Goal: Task Accomplishment & Management: Manage account settings

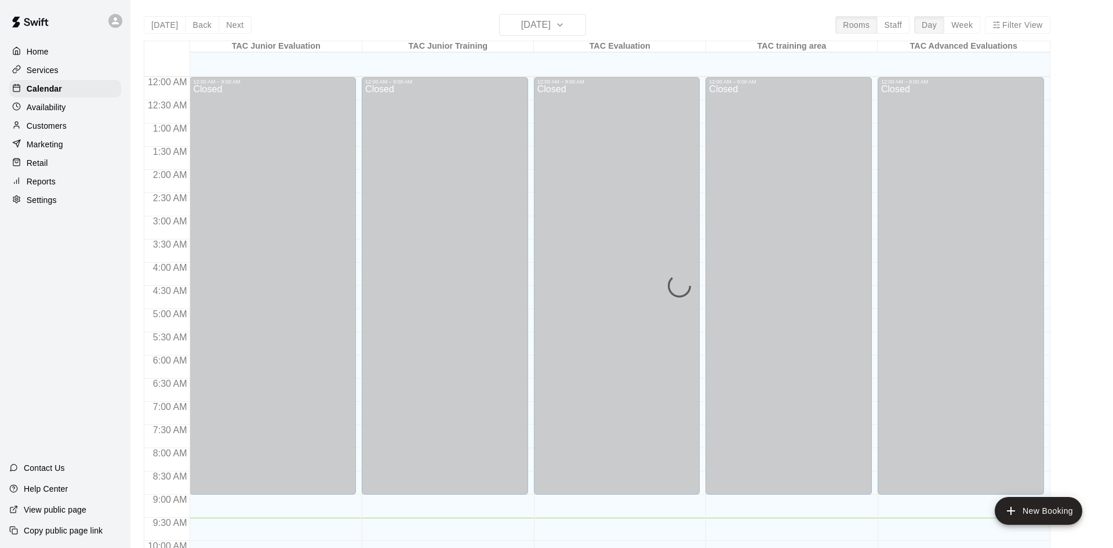
scroll to position [441, 0]
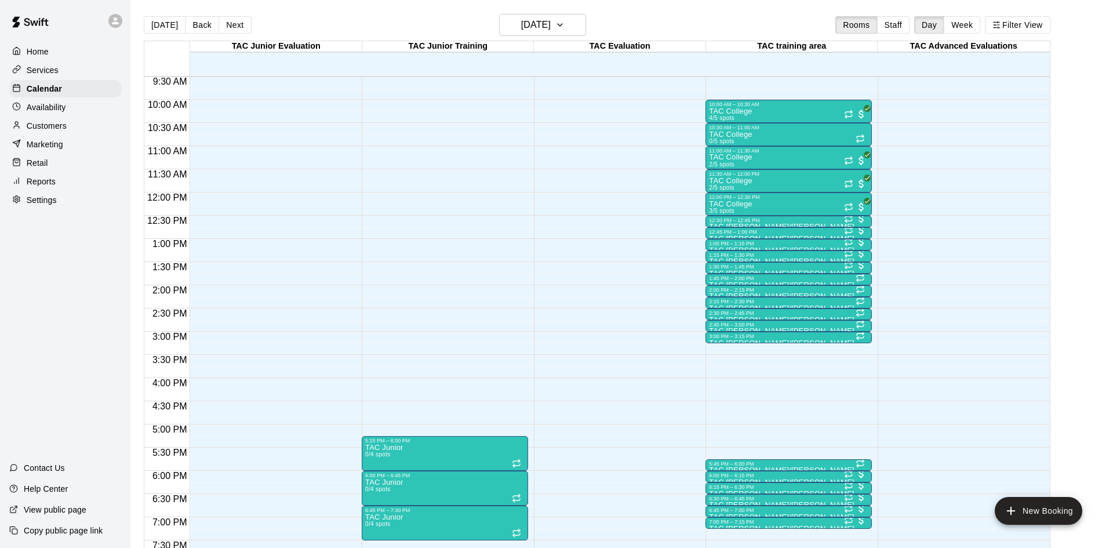
click at [78, 132] on div "Customers" at bounding box center [65, 125] width 112 height 17
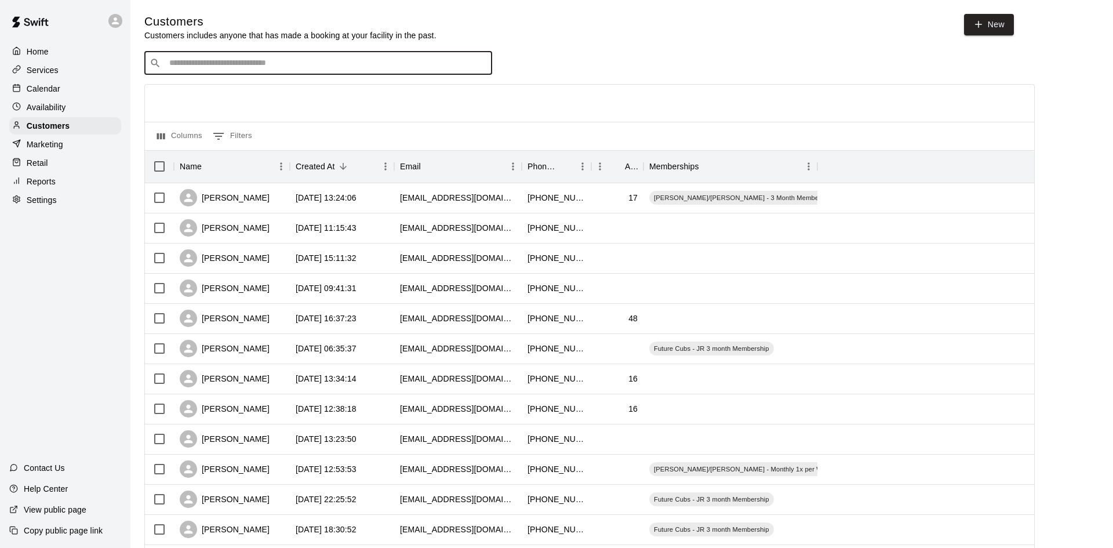
click at [257, 64] on input "Search customers by name or email" at bounding box center [326, 63] width 321 height 12
type input "*******"
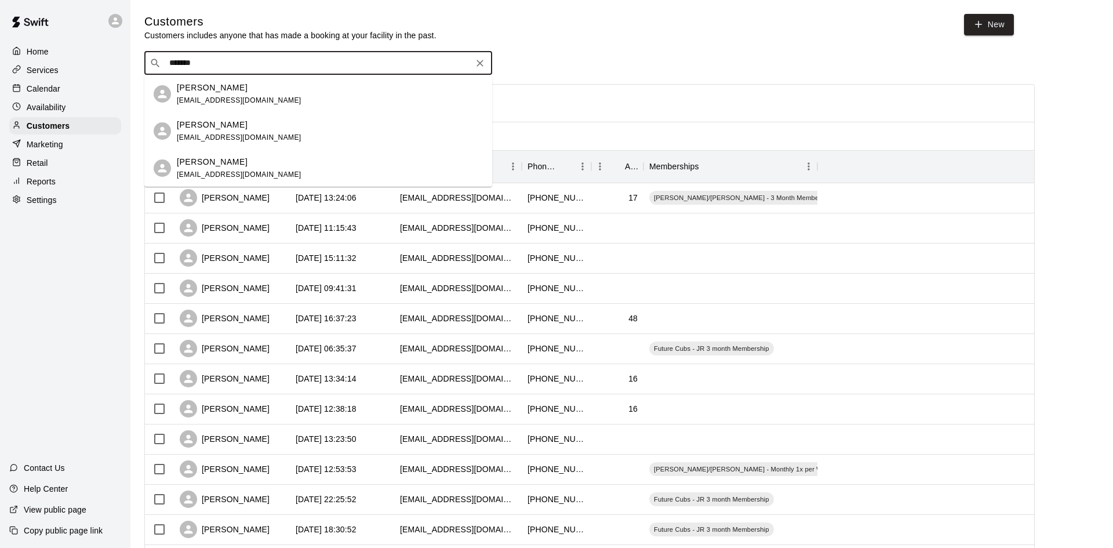
click at [246, 89] on p "[PERSON_NAME]" at bounding box center [212, 88] width 71 height 12
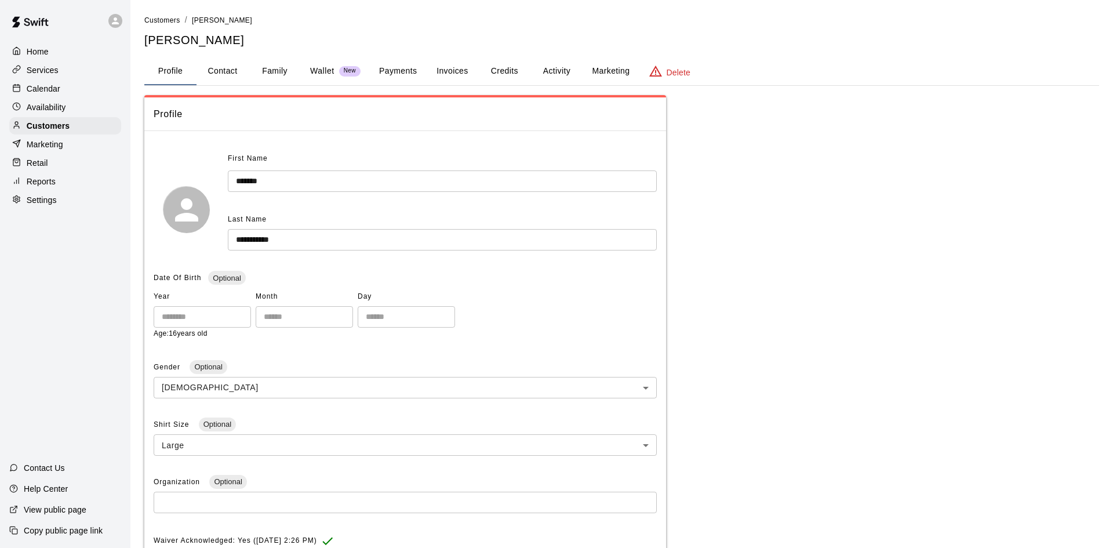
click at [222, 74] on button "Contact" at bounding box center [223, 71] width 52 height 28
select select "**"
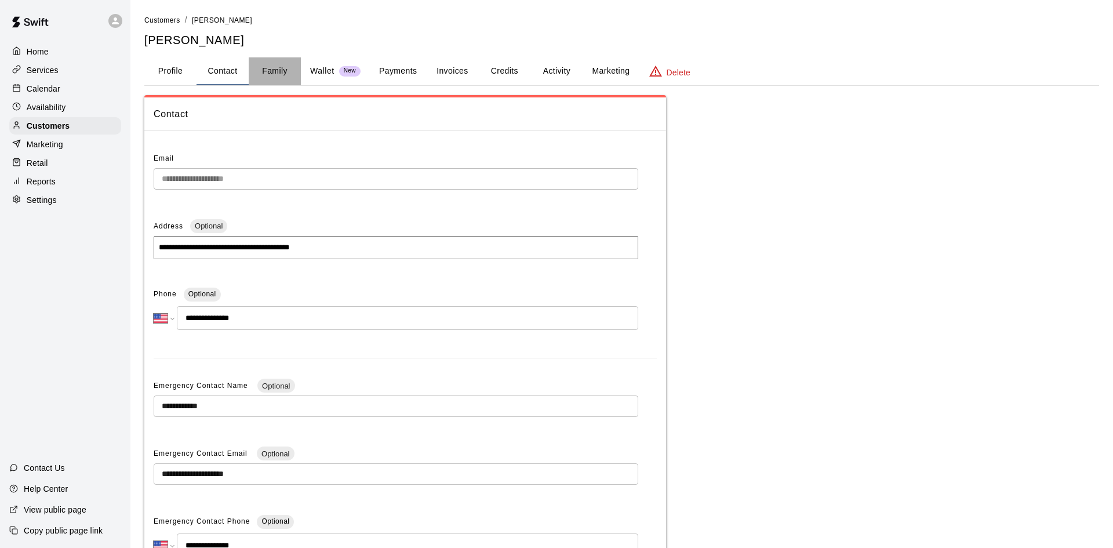
click at [257, 68] on button "Family" at bounding box center [275, 71] width 52 height 28
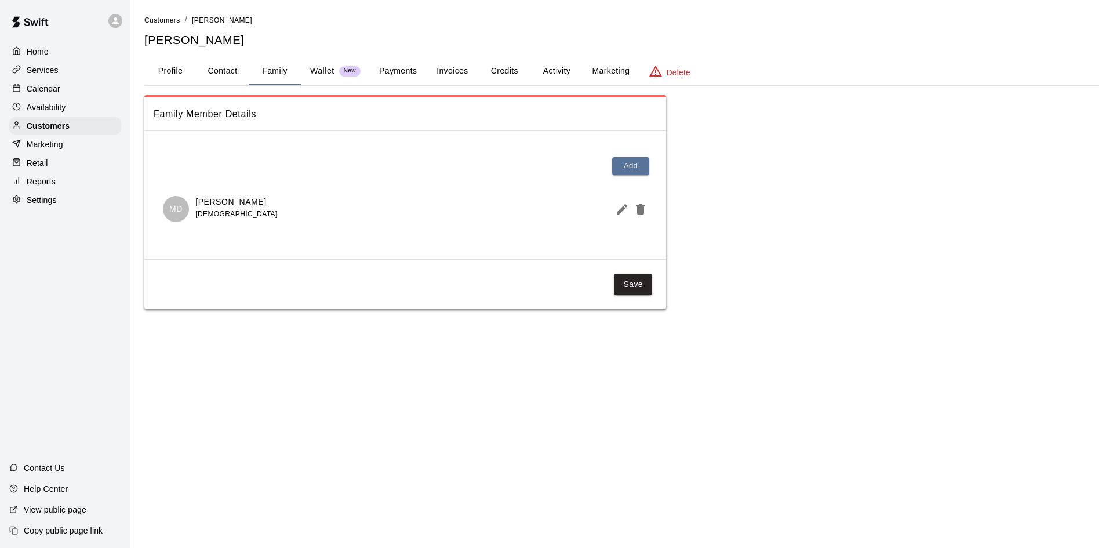
click at [58, 89] on p "Calendar" at bounding box center [44, 89] width 34 height 12
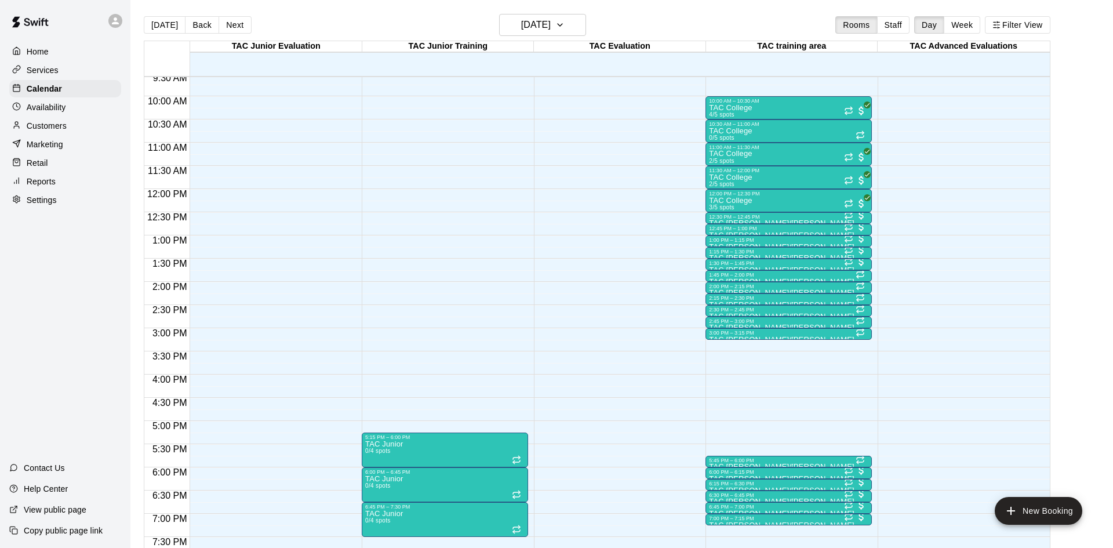
scroll to position [475, 0]
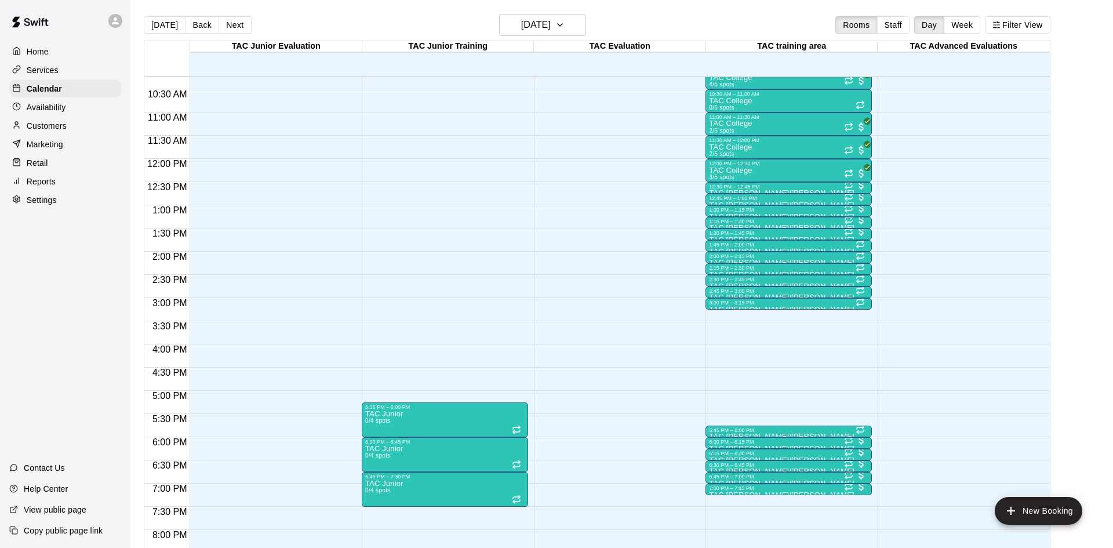
click at [390, 99] on div "12:00 AM – 9:00 AM Closed 5:15 PM – 6:00 PM TAC Junior 0/4 spots 6:00 PM – 6:45…" at bounding box center [445, 158] width 166 height 1113
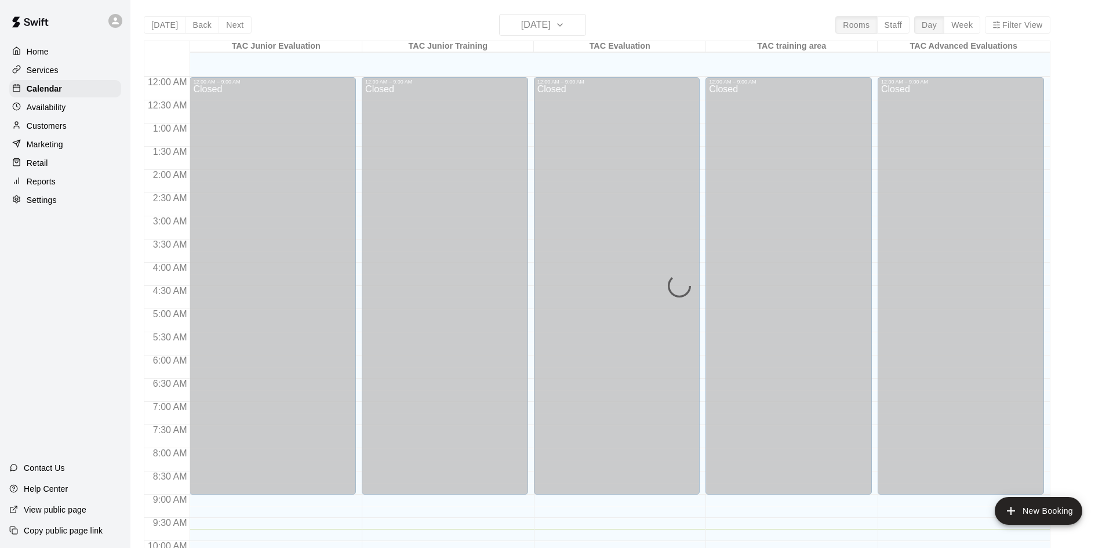
scroll to position [452, 0]
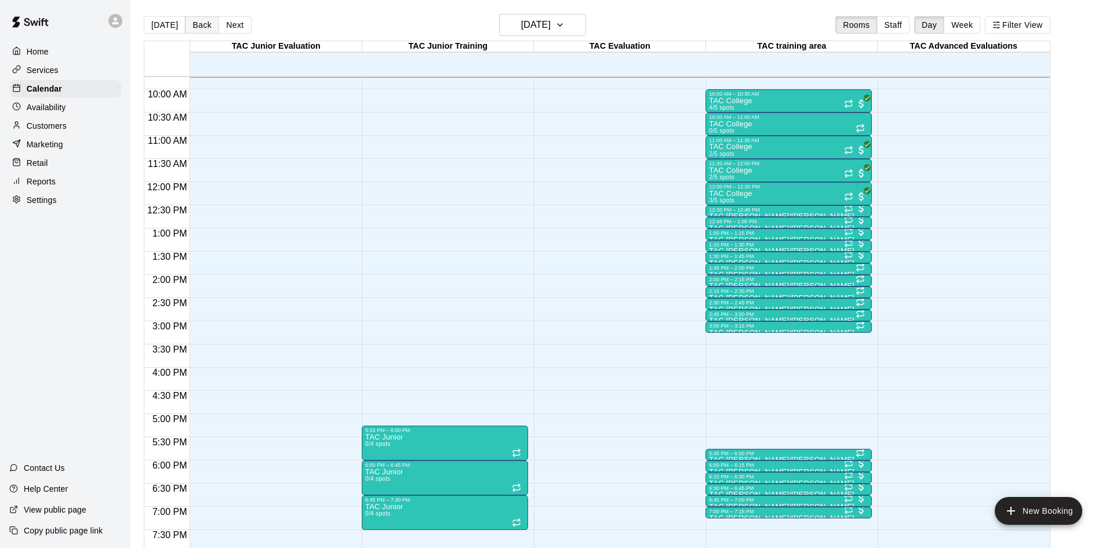
click at [203, 29] on button "Back" at bounding box center [202, 24] width 34 height 17
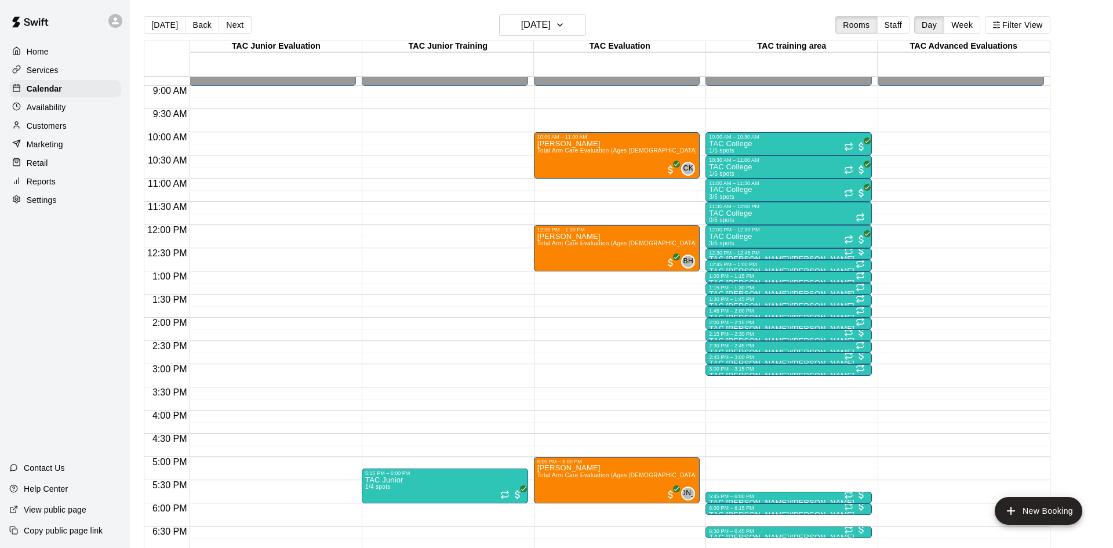
scroll to position [408, 0]
click at [614, 148] on span "Total Arm Care Evaluation (Ages 13+)" at bounding box center [620, 151] width 166 height 6
click at [551, 188] on img "edit" at bounding box center [548, 186] width 13 height 13
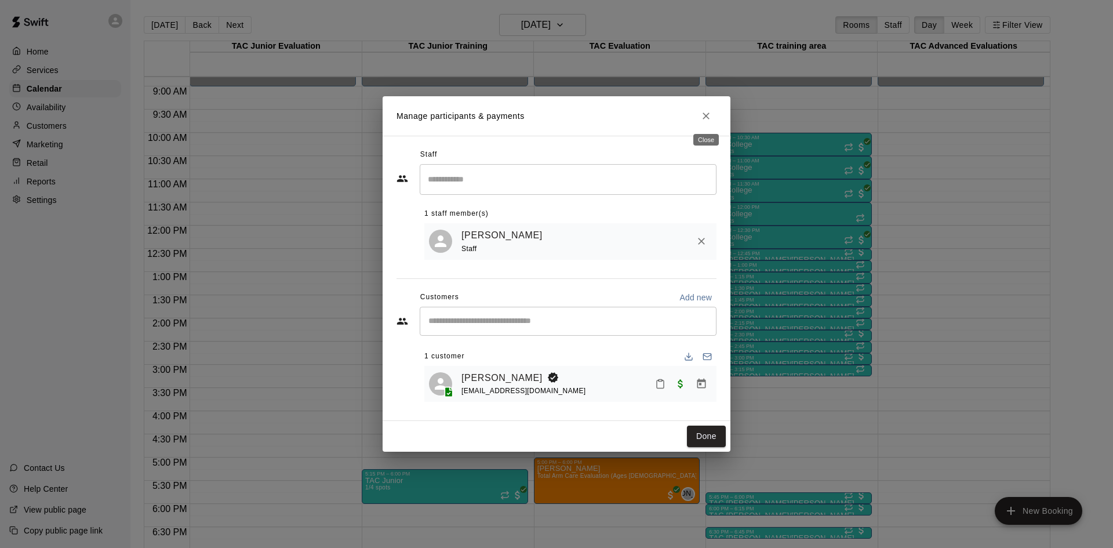
click at [704, 108] on button "Close" at bounding box center [706, 115] width 21 height 21
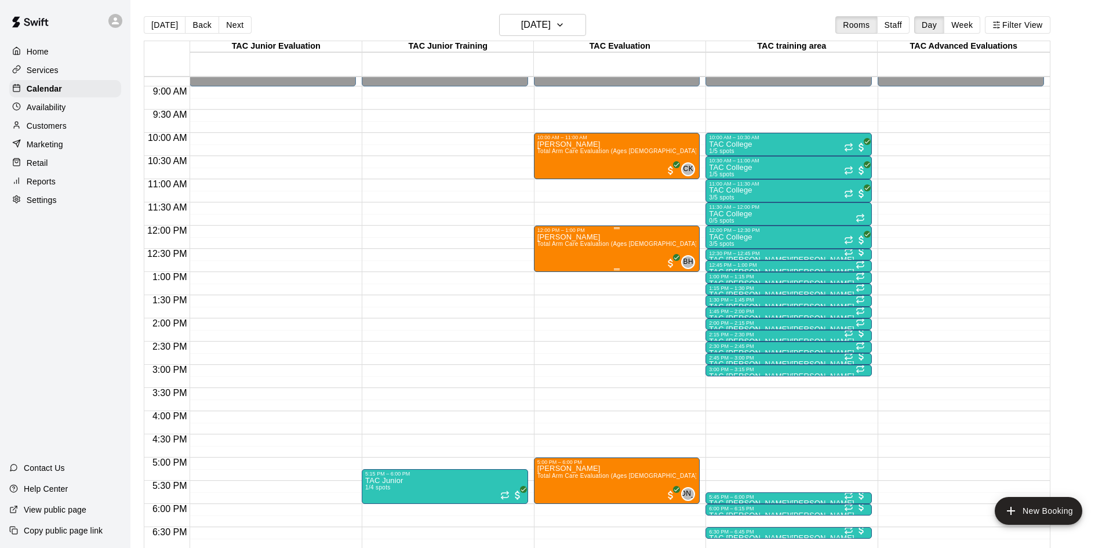
click at [613, 243] on span "Total Arm Care Evaluation (Ages 13+)" at bounding box center [620, 244] width 166 height 6
click at [547, 276] on img "edit" at bounding box center [548, 279] width 13 height 13
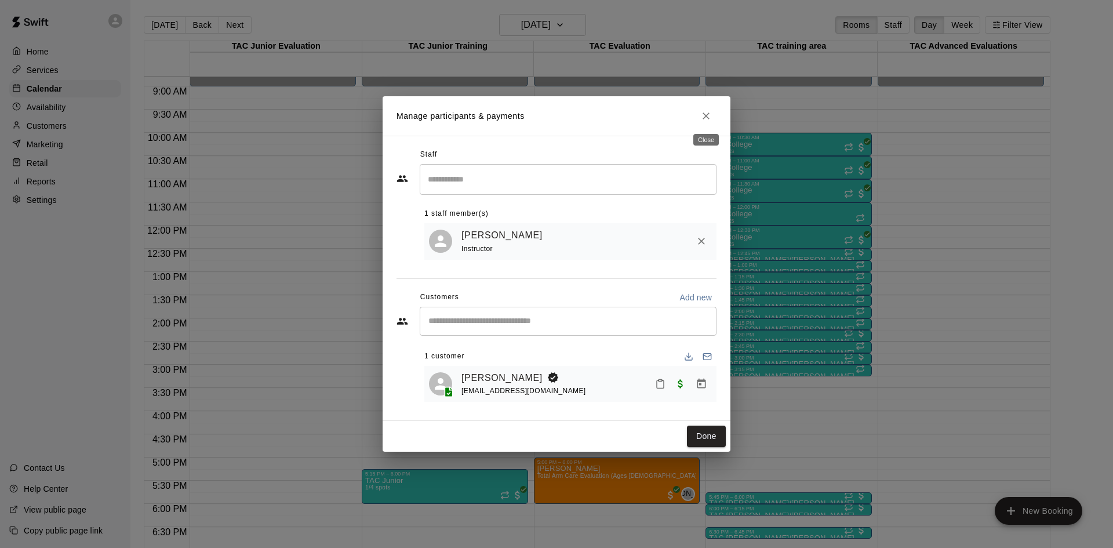
click at [699, 112] on button "Close" at bounding box center [706, 115] width 21 height 21
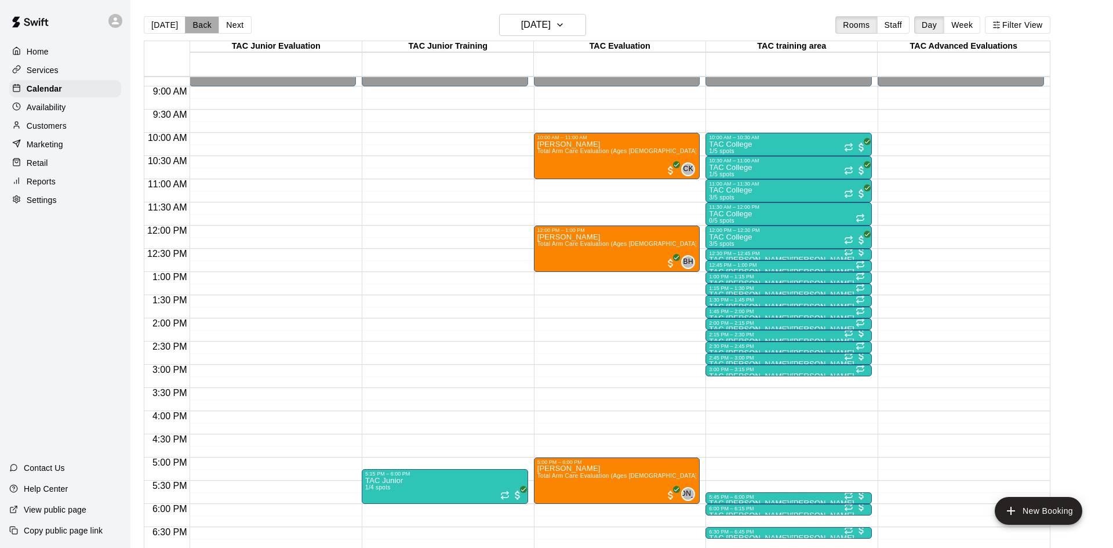
click at [197, 17] on button "Back" at bounding box center [202, 24] width 34 height 17
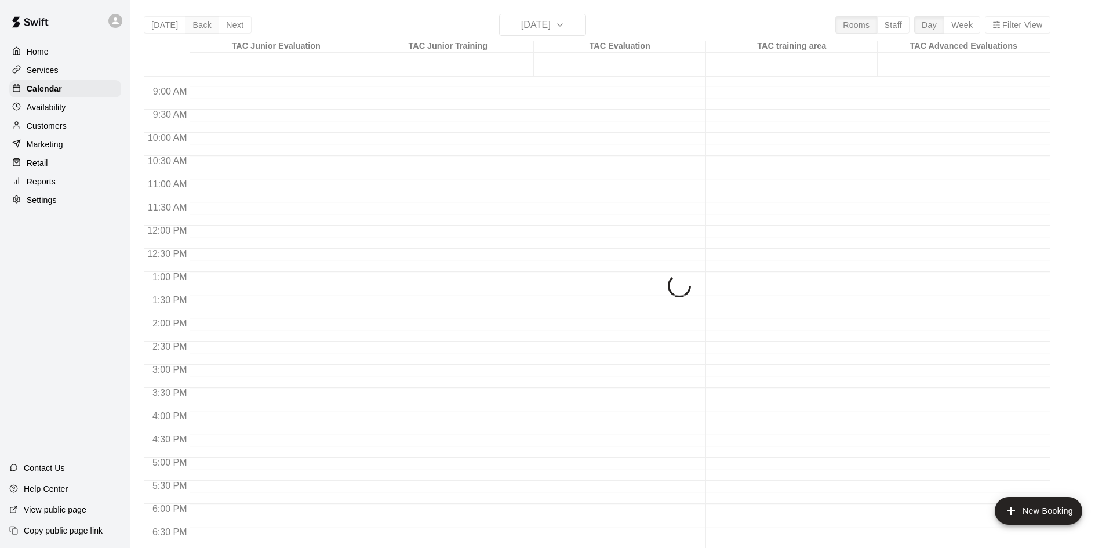
click at [197, 17] on button "Back" at bounding box center [202, 24] width 34 height 17
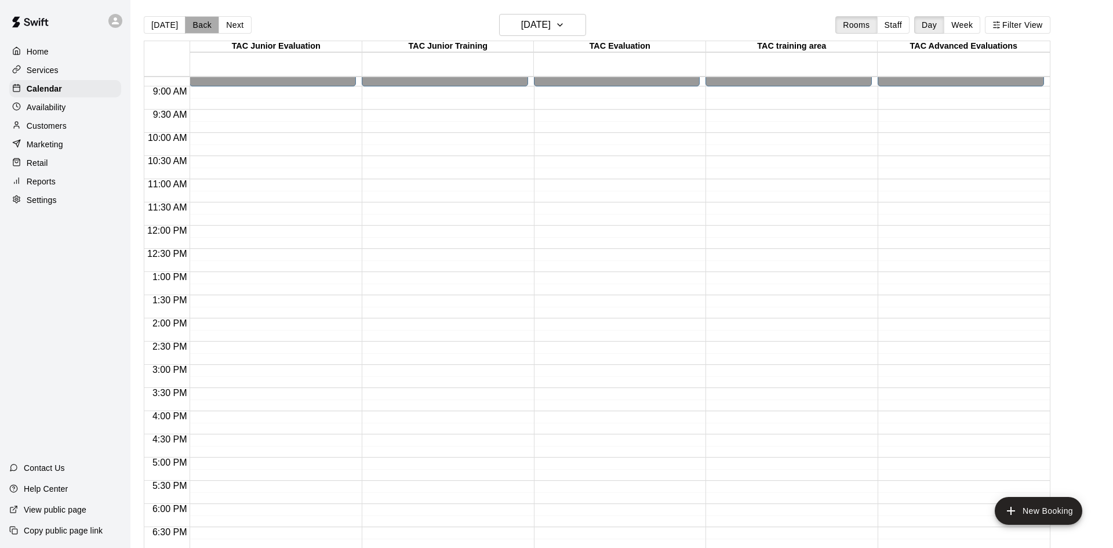
click at [197, 17] on button "Back" at bounding box center [202, 24] width 34 height 17
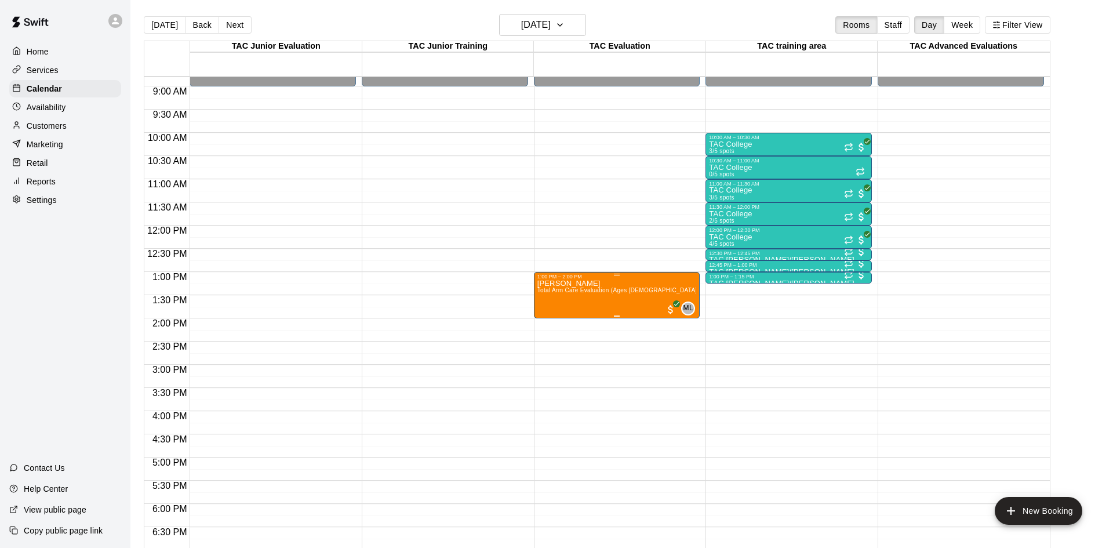
click at [618, 296] on div "Ethan O'Neill Total Arm Care Evaluation (Ages 13+)" at bounding box center [616, 553] width 159 height 548
click at [542, 320] on img "edit" at bounding box center [548, 318] width 13 height 13
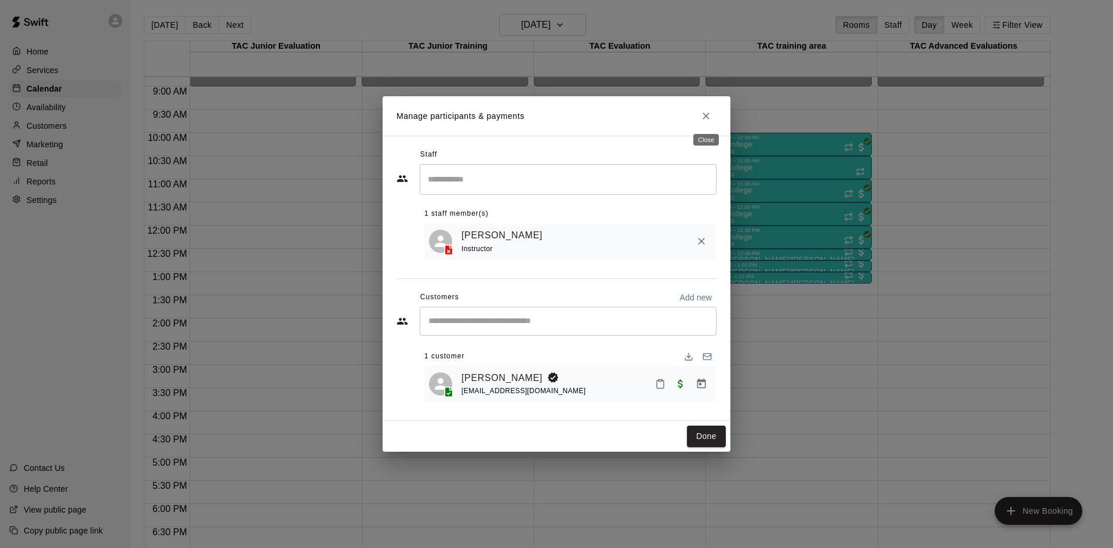
click at [702, 115] on icon "Close" at bounding box center [706, 116] width 12 height 12
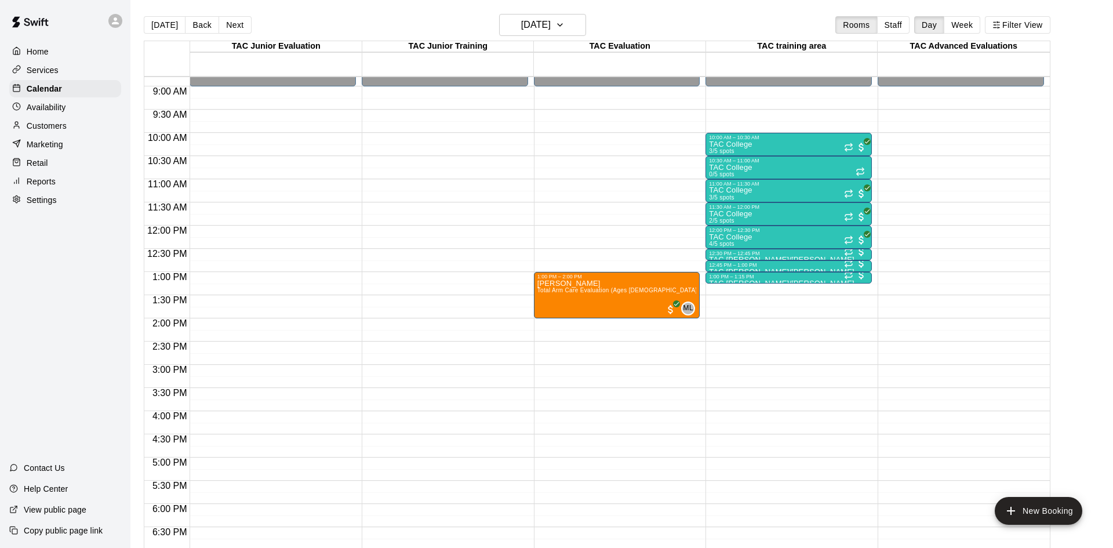
click at [38, 125] on p "Customers" at bounding box center [47, 126] width 40 height 12
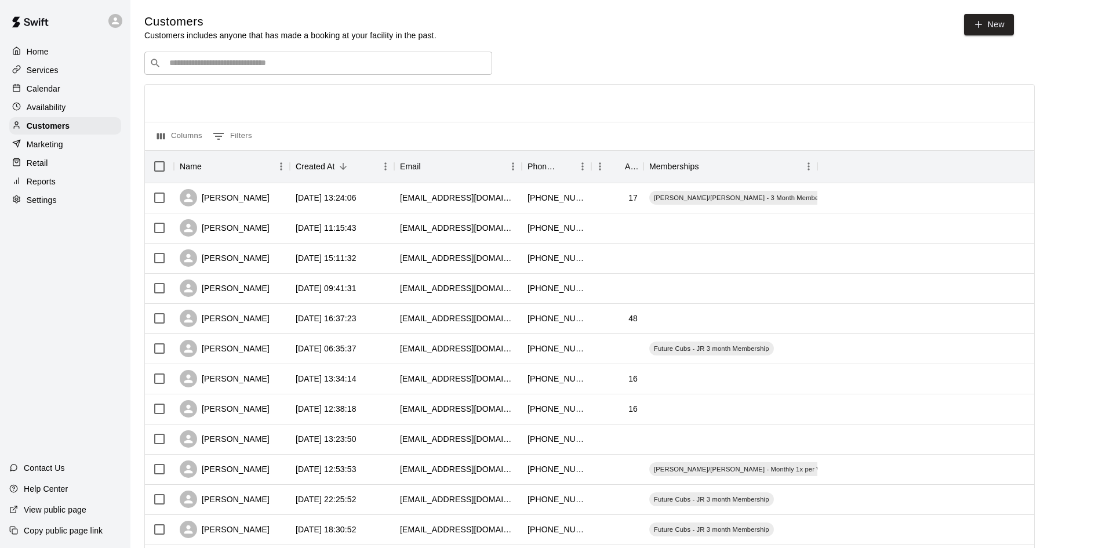
click at [201, 56] on div "​ ​" at bounding box center [318, 63] width 348 height 23
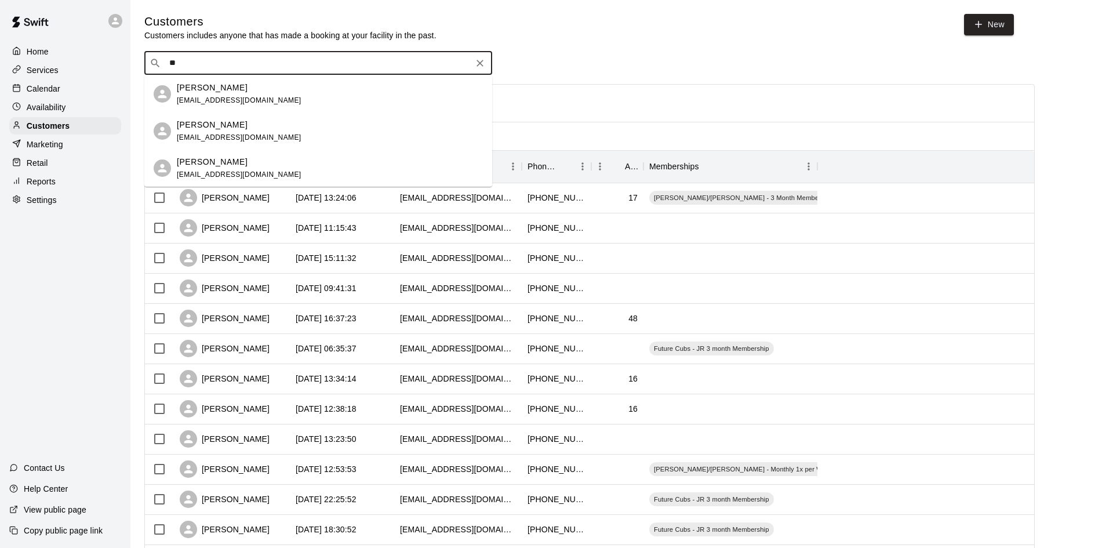
type input "*"
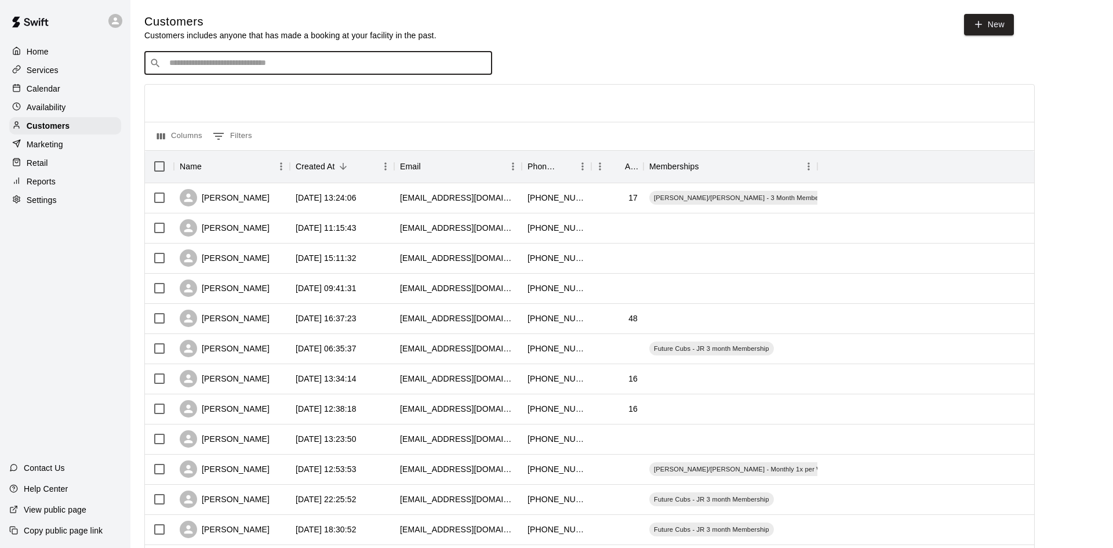
type input "*"
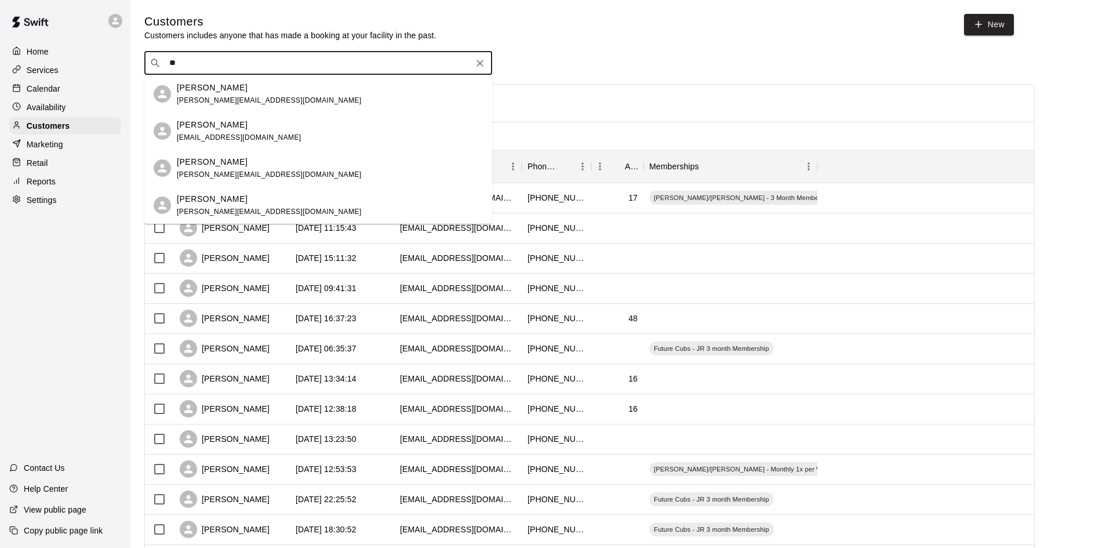
type input "*"
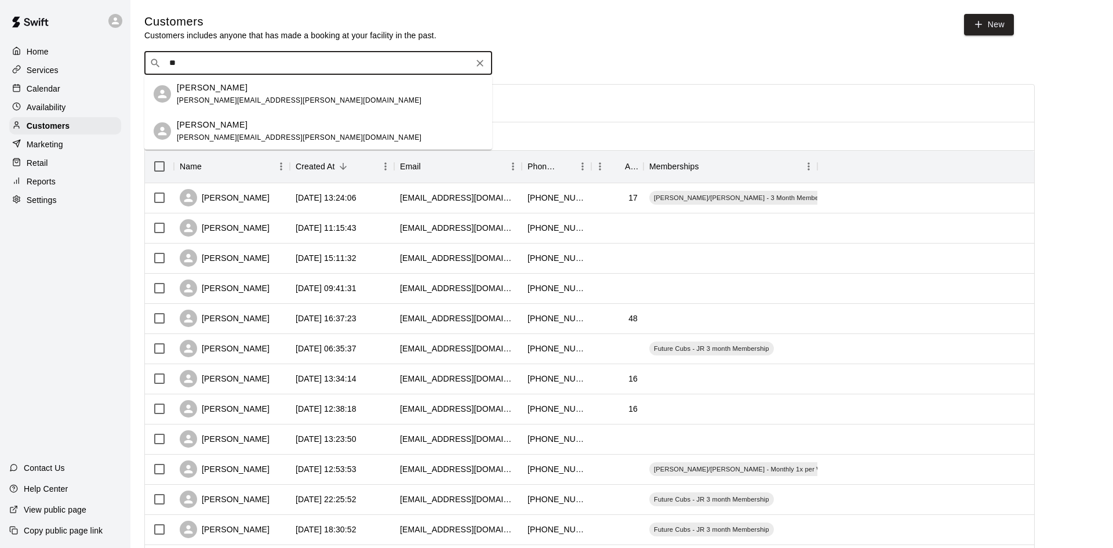
type input "*"
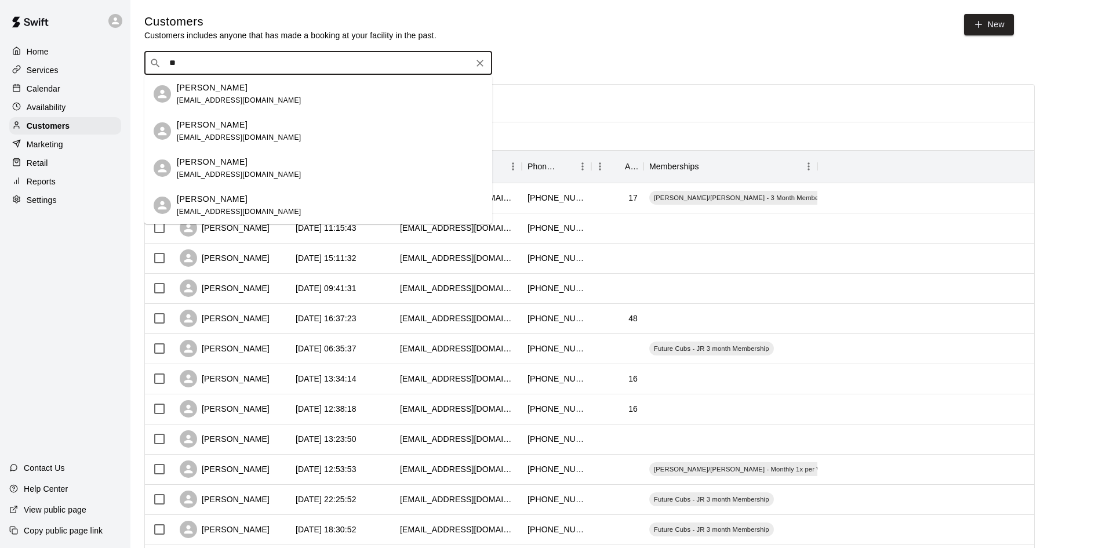
type input "*"
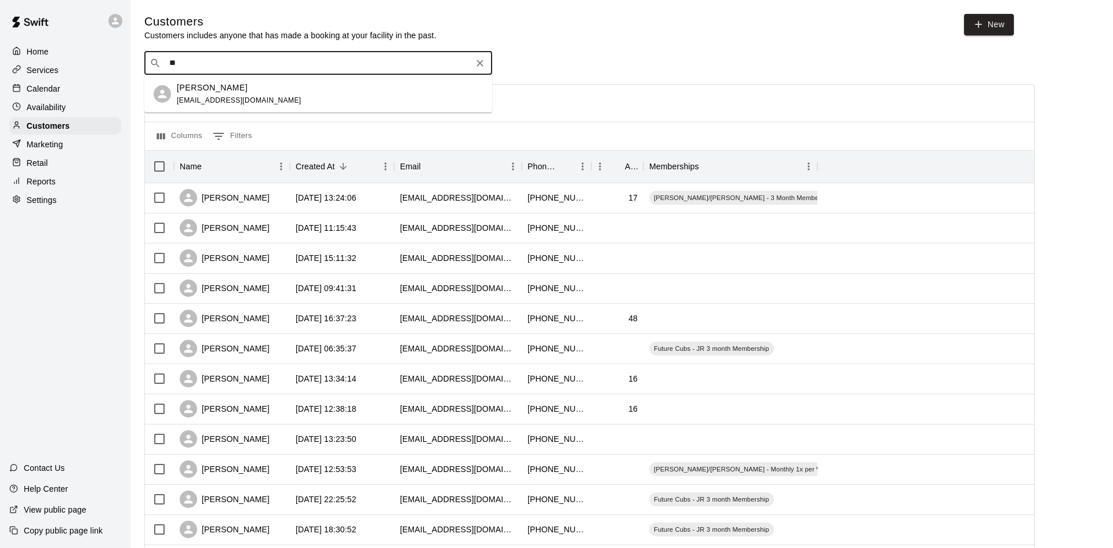
type input "*"
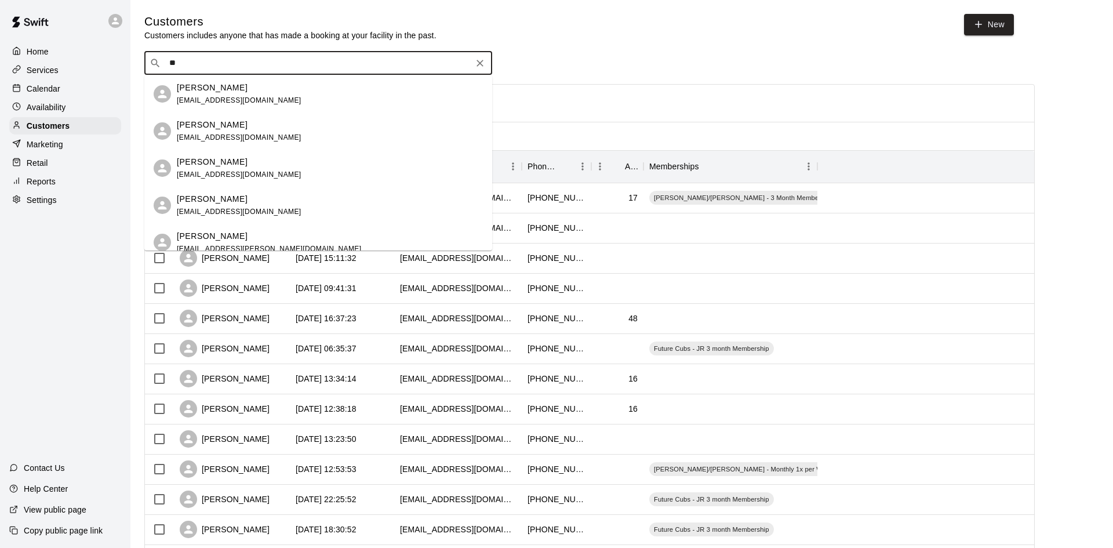
type input "*"
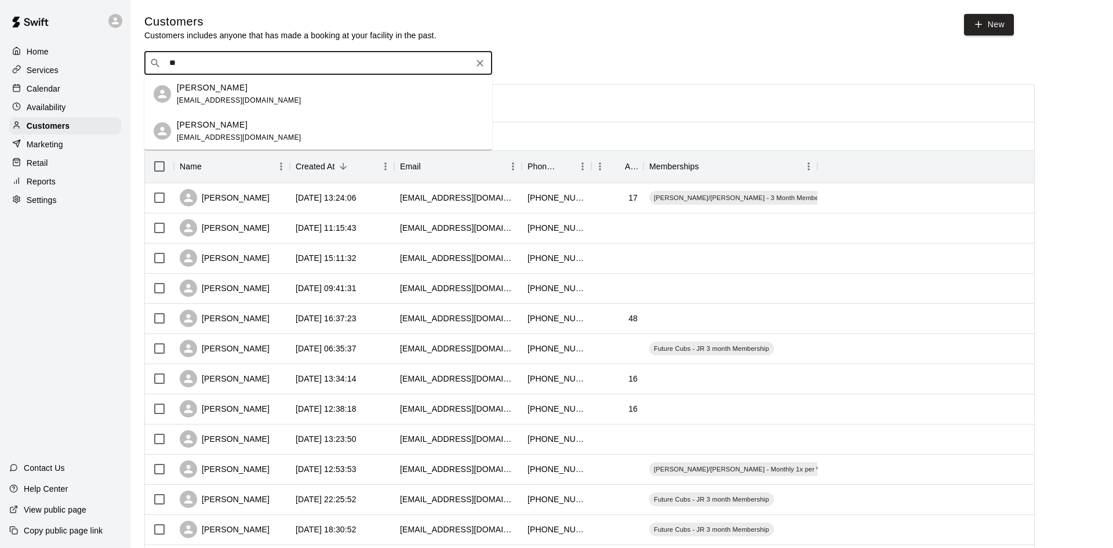
type input "*"
type input "*****"
click at [231, 383] on div "[PERSON_NAME]" at bounding box center [225, 378] width 90 height 17
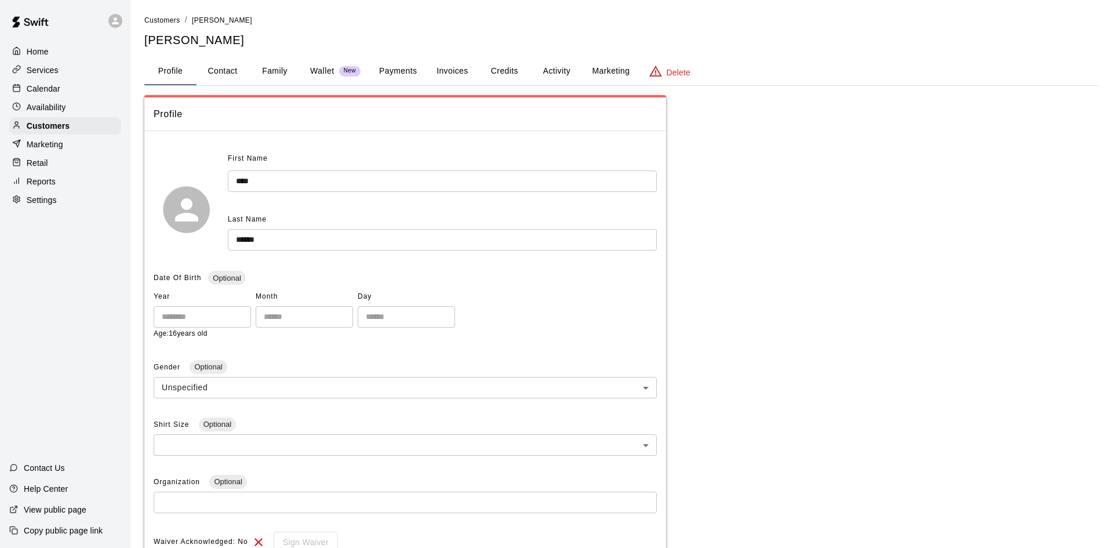
click at [554, 71] on button "Activity" at bounding box center [556, 71] width 52 height 28
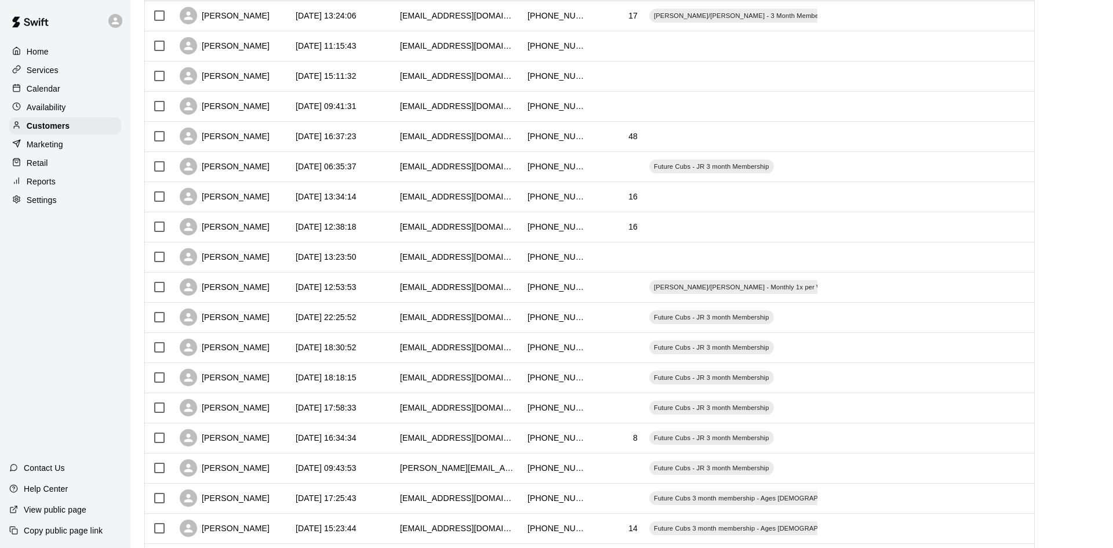
scroll to position [183, 0]
click at [248, 235] on div "[PERSON_NAME]" at bounding box center [232, 226] width 116 height 30
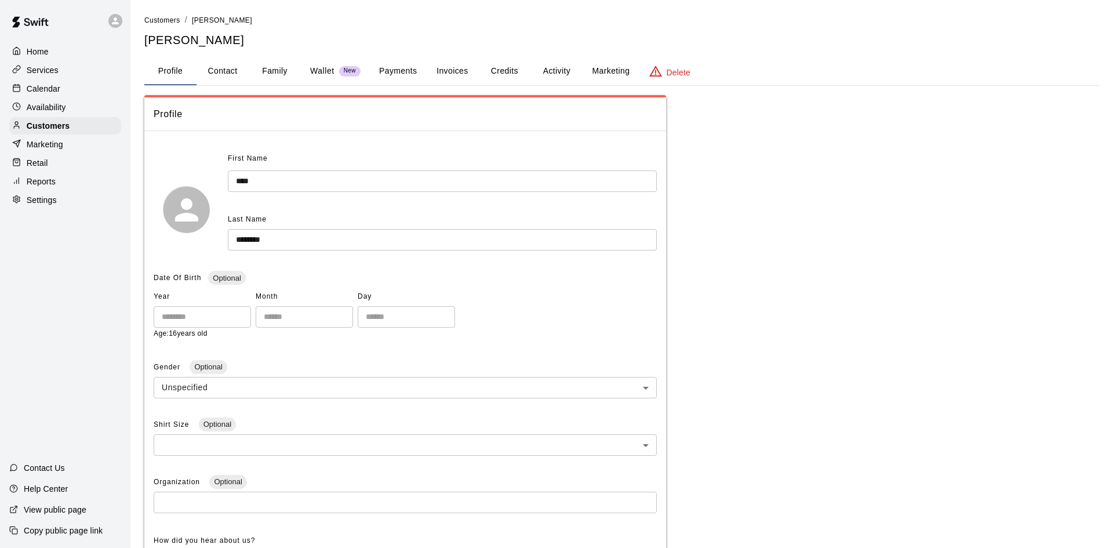
click at [554, 72] on button "Activity" at bounding box center [556, 71] width 52 height 28
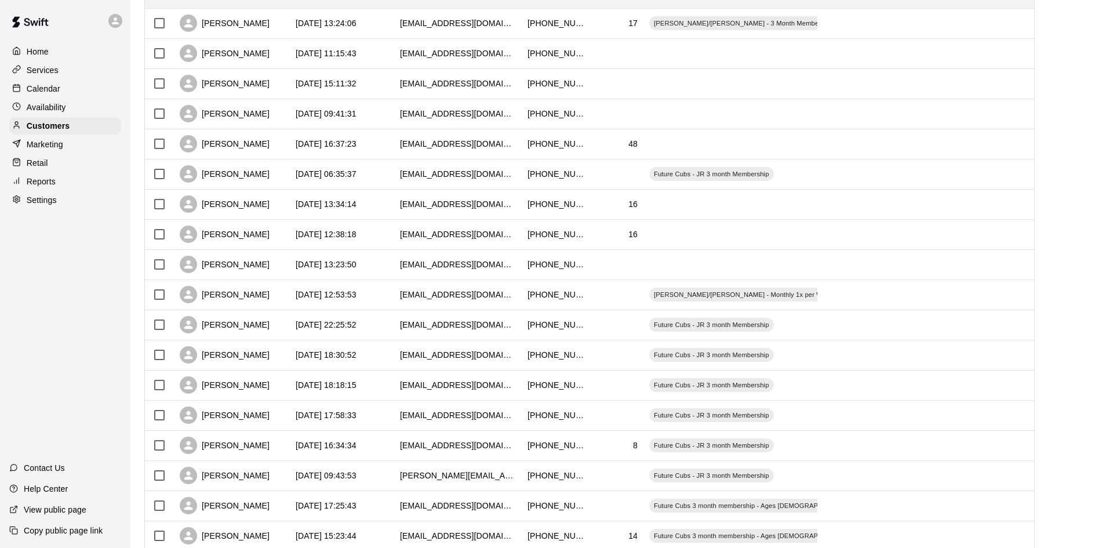
scroll to position [174, 0]
click at [37, 86] on p "Calendar" at bounding box center [44, 89] width 34 height 12
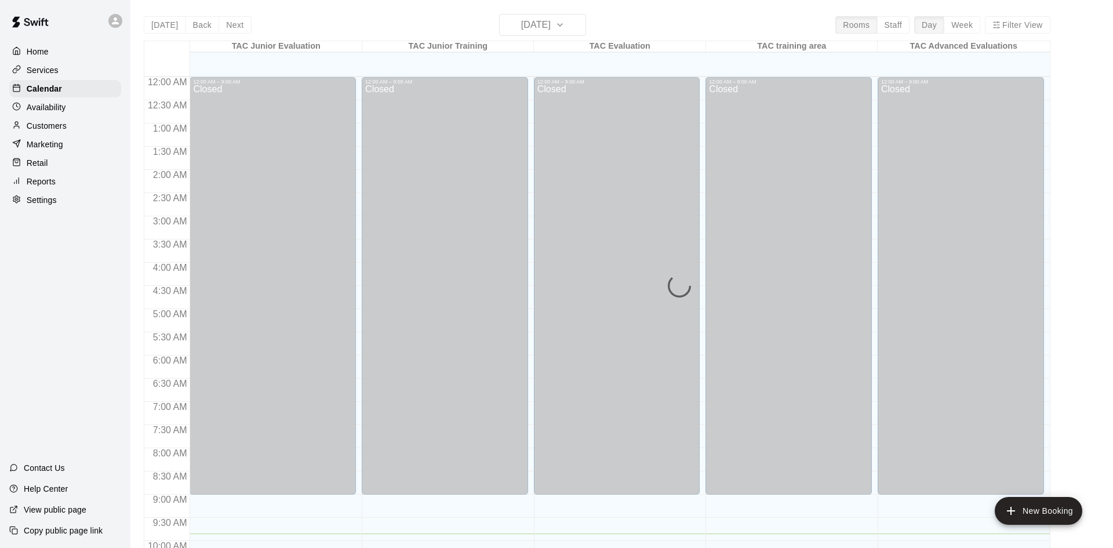
scroll to position [456, 0]
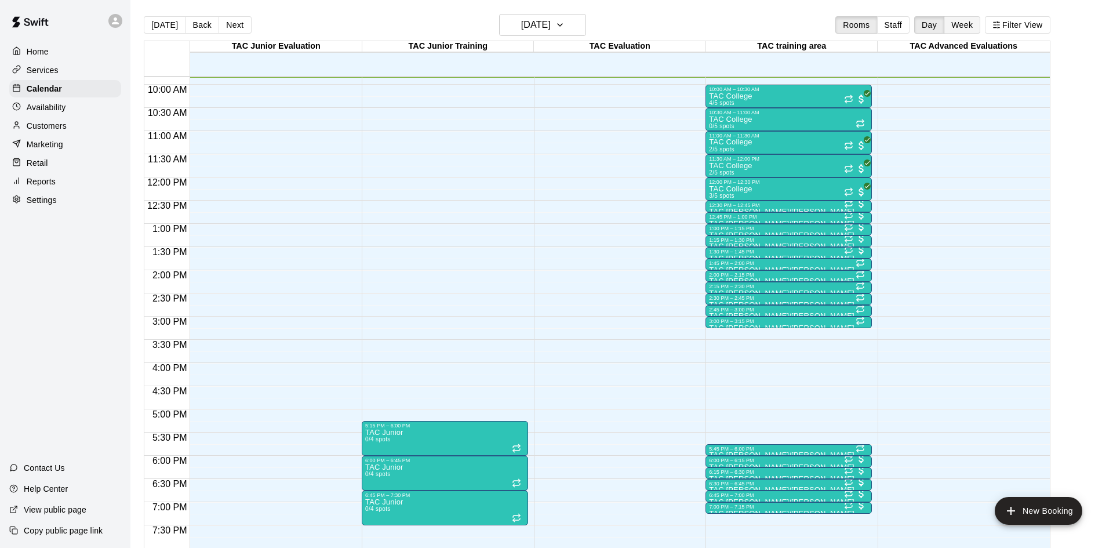
click at [953, 26] on button "Week" at bounding box center [962, 24] width 37 height 17
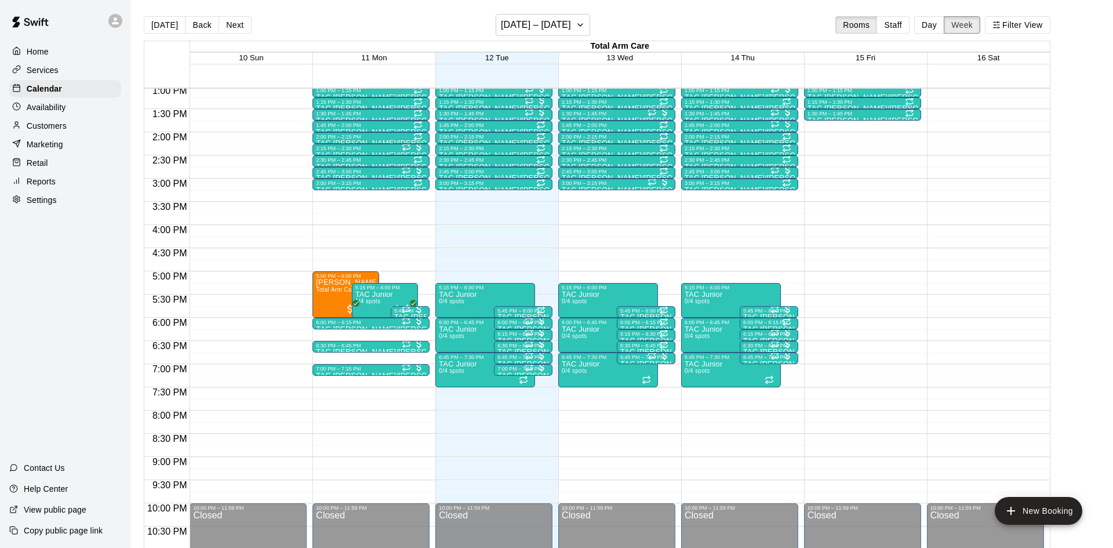
scroll to position [614, 0]
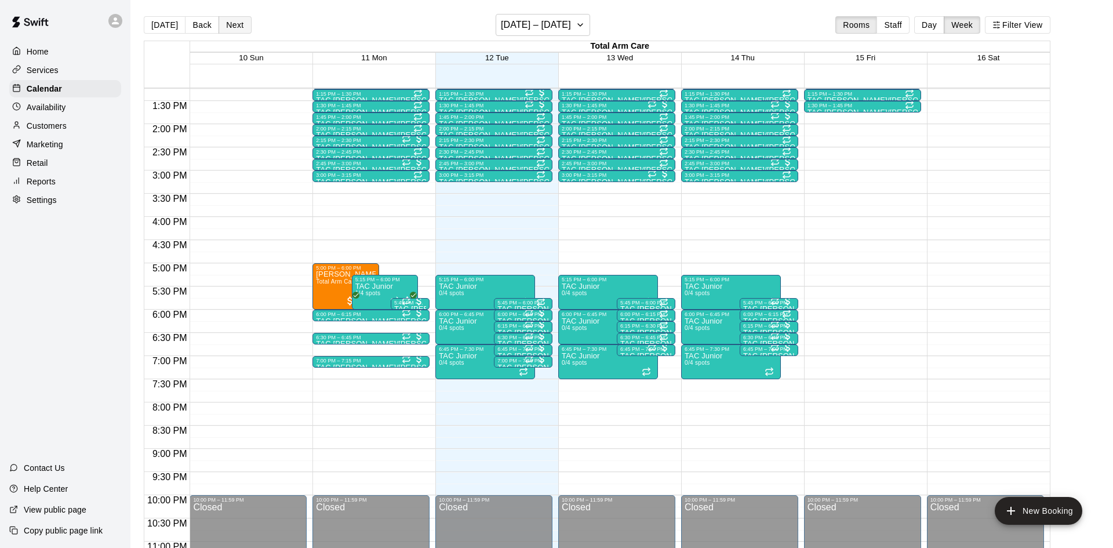
click at [228, 26] on button "Next" at bounding box center [235, 24] width 32 height 17
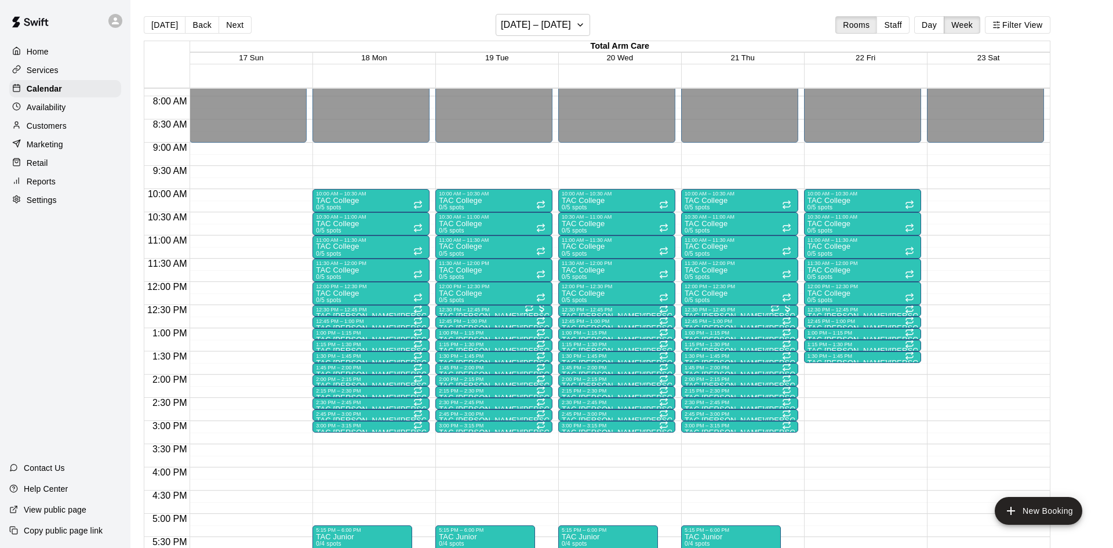
scroll to position [362, 0]
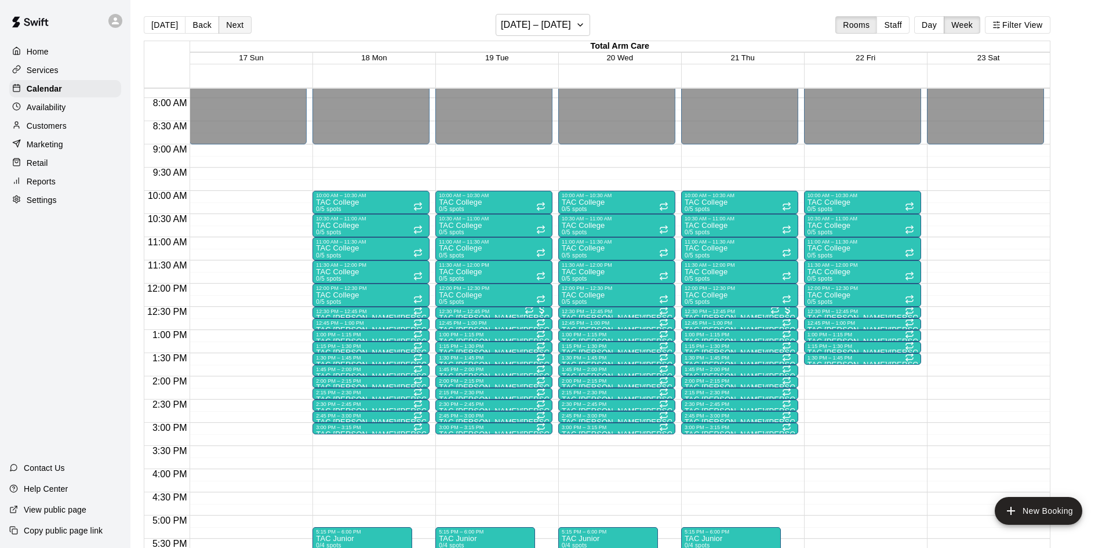
click at [235, 17] on button "Next" at bounding box center [235, 24] width 32 height 17
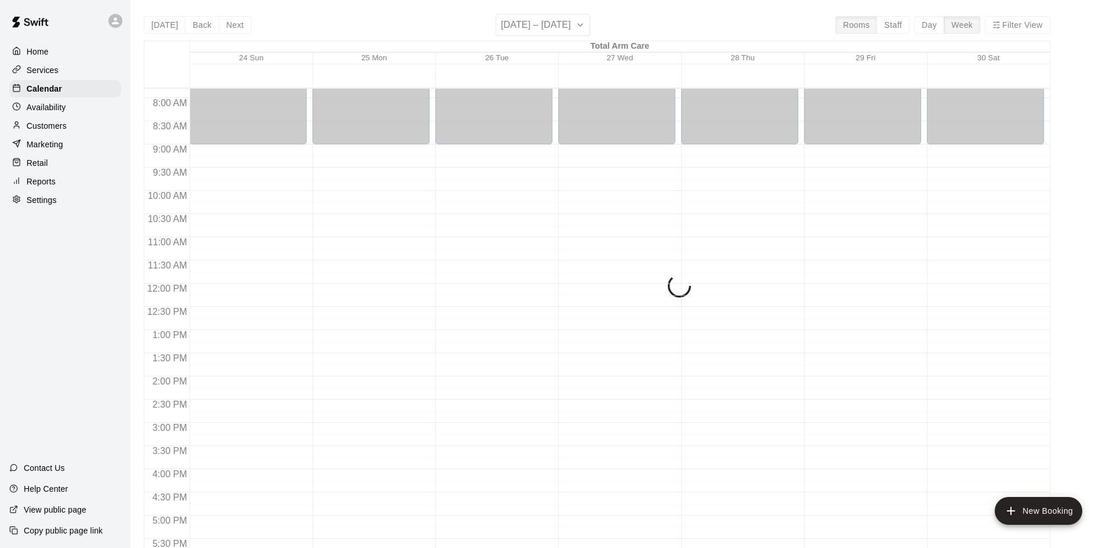
click at [48, 104] on p "Availability" at bounding box center [46, 107] width 39 height 12
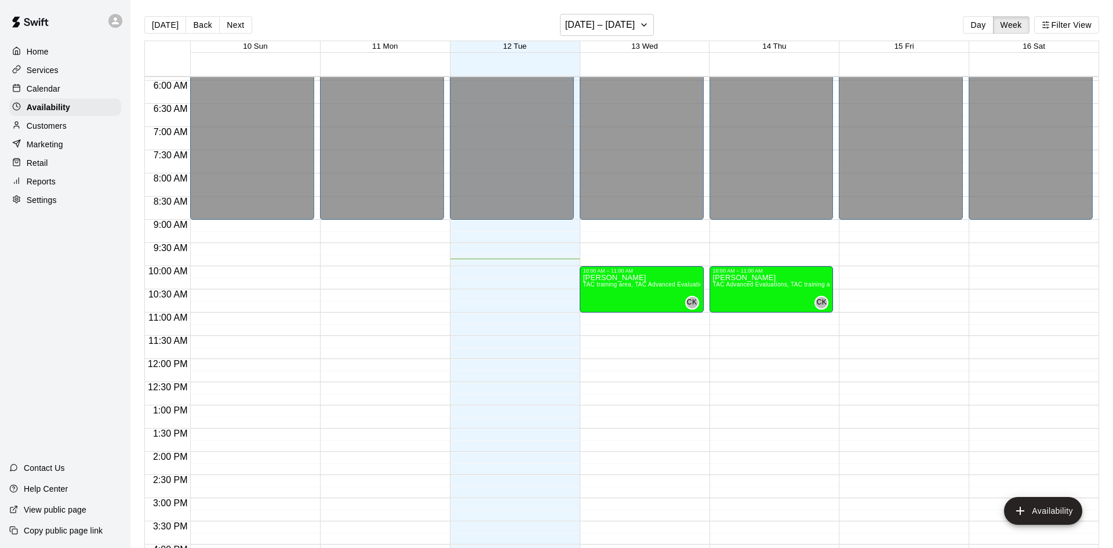
scroll to position [269, 0]
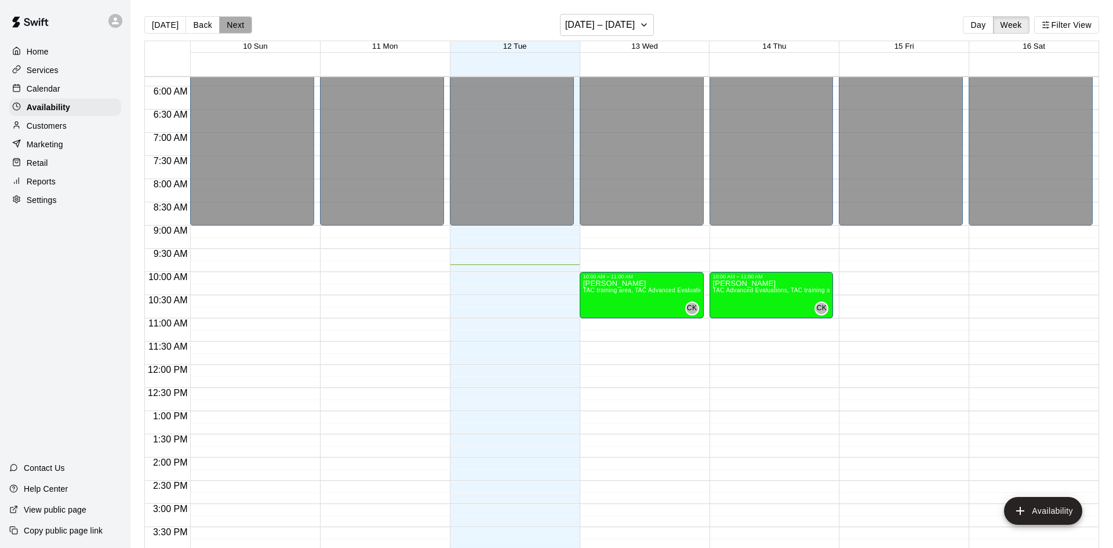
click at [239, 19] on button "Next" at bounding box center [235, 24] width 32 height 17
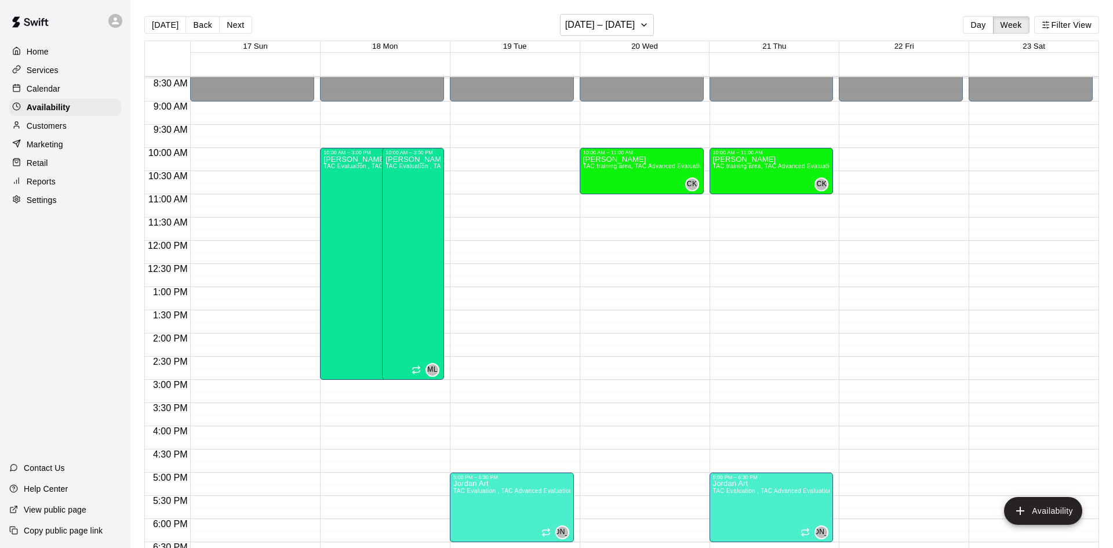
scroll to position [392, 0]
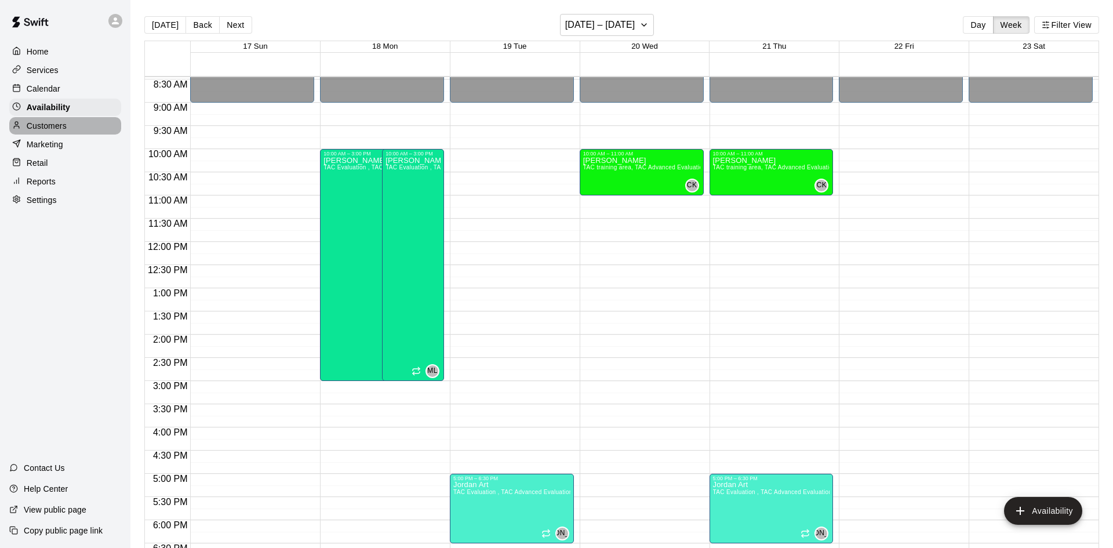
click at [66, 125] on p "Customers" at bounding box center [47, 126] width 40 height 12
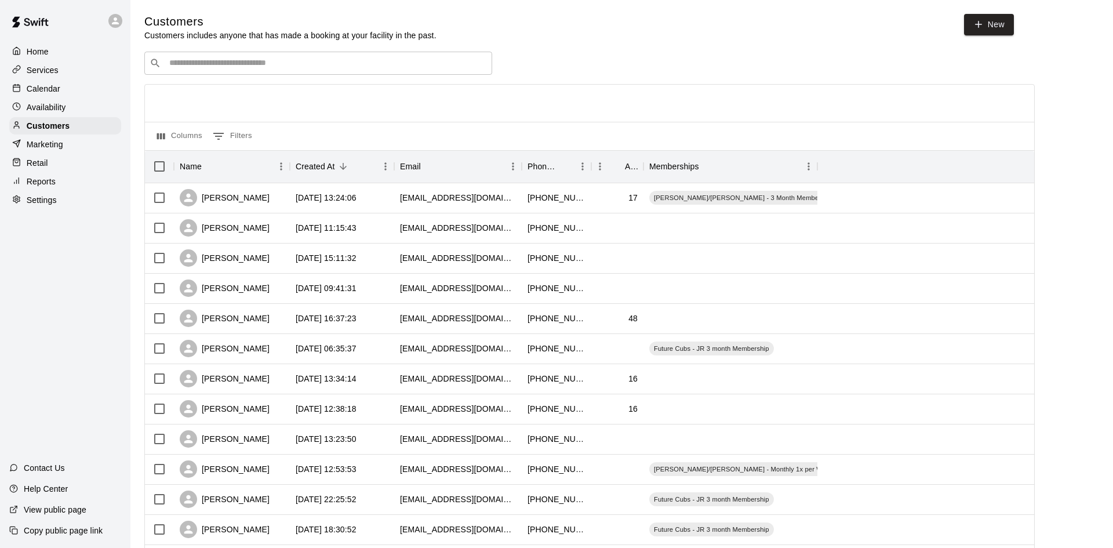
click at [303, 67] on input "Search customers by name or email" at bounding box center [326, 63] width 321 height 12
type input "*"
click at [303, 67] on input "Search customers by name or email" at bounding box center [326, 63] width 321 height 12
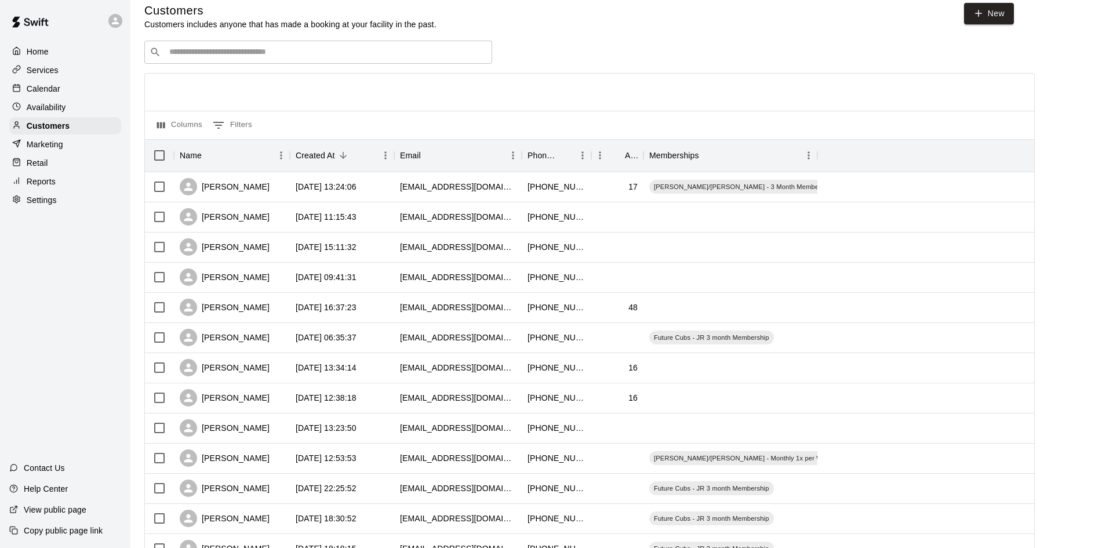
scroll to position [16, 0]
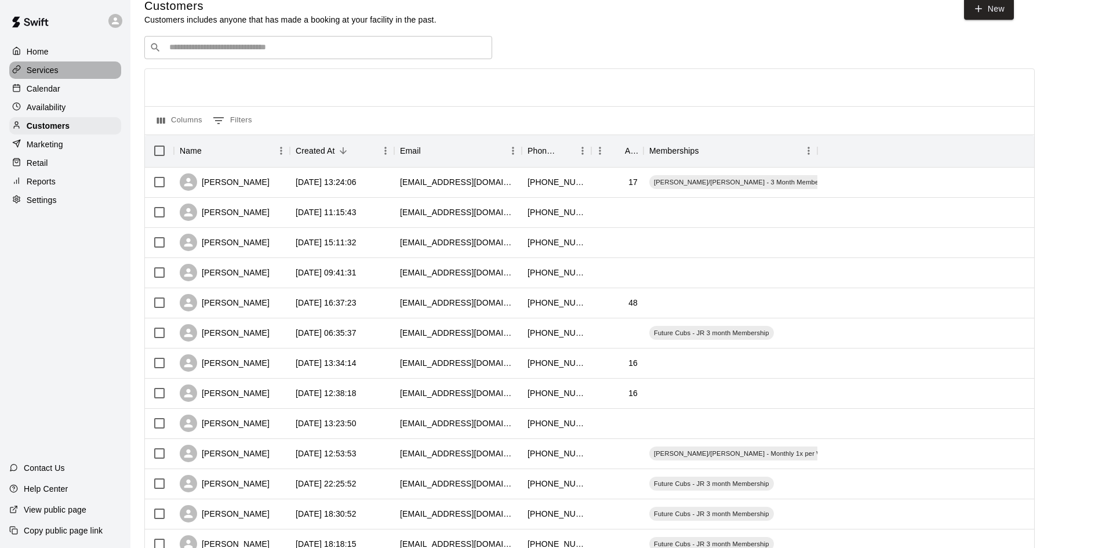
click at [65, 71] on div "Services" at bounding box center [65, 69] width 112 height 17
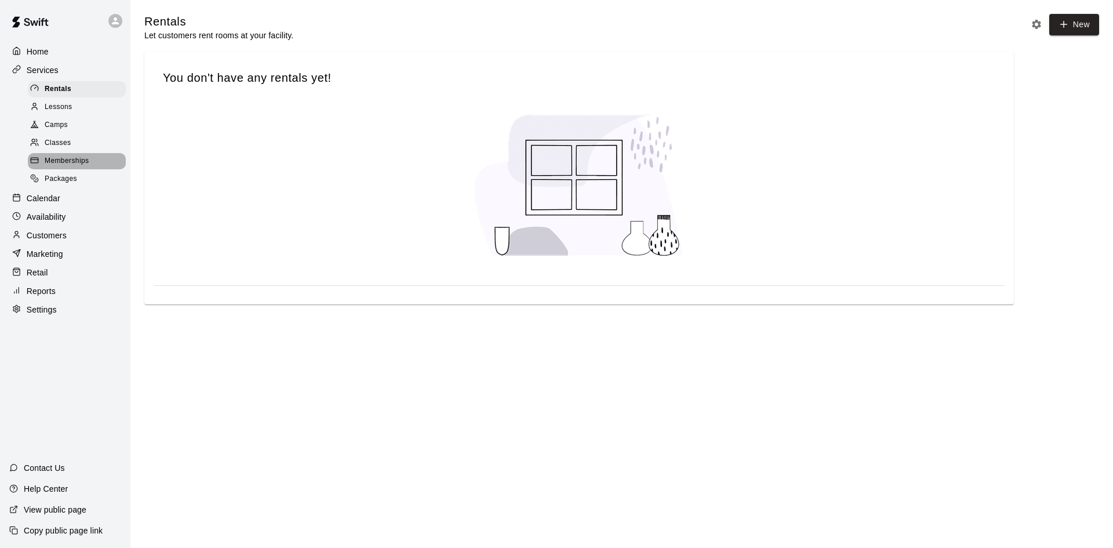
click at [62, 159] on span "Memberships" at bounding box center [67, 161] width 44 height 12
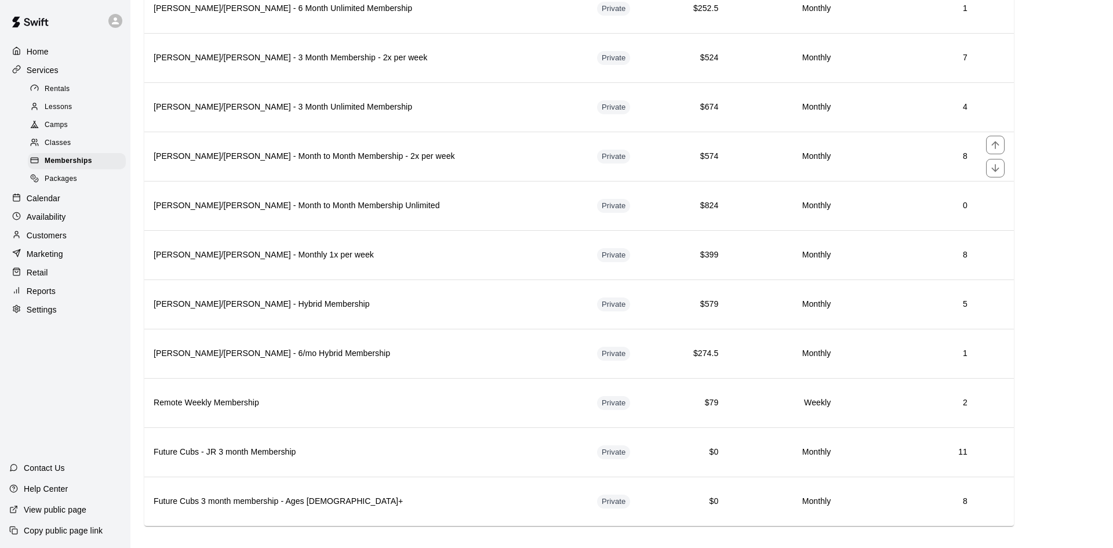
scroll to position [1512, 0]
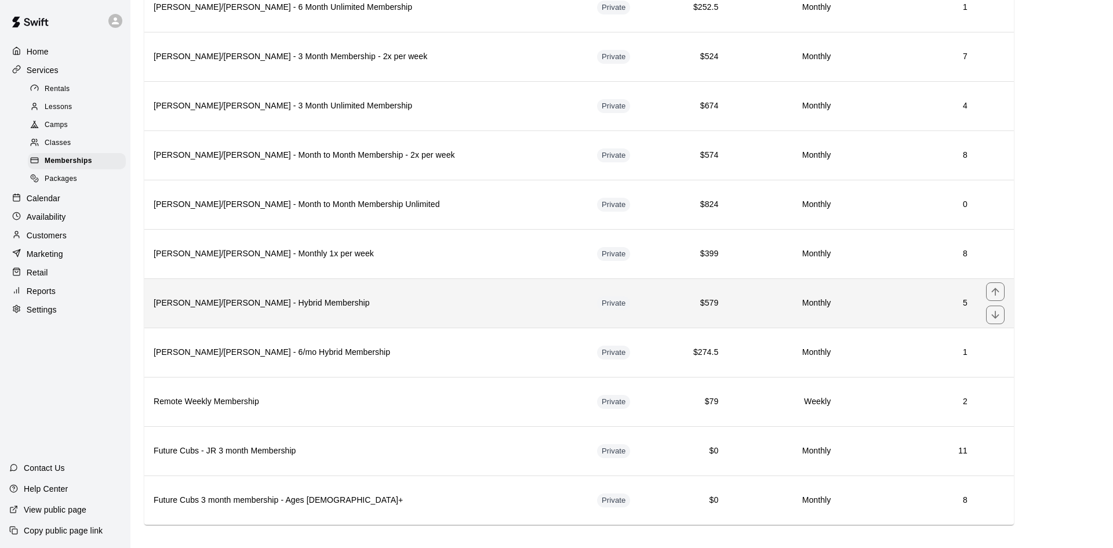
click at [315, 303] on h6 "Tom/Mike - Hybrid Membership" at bounding box center [366, 303] width 425 height 13
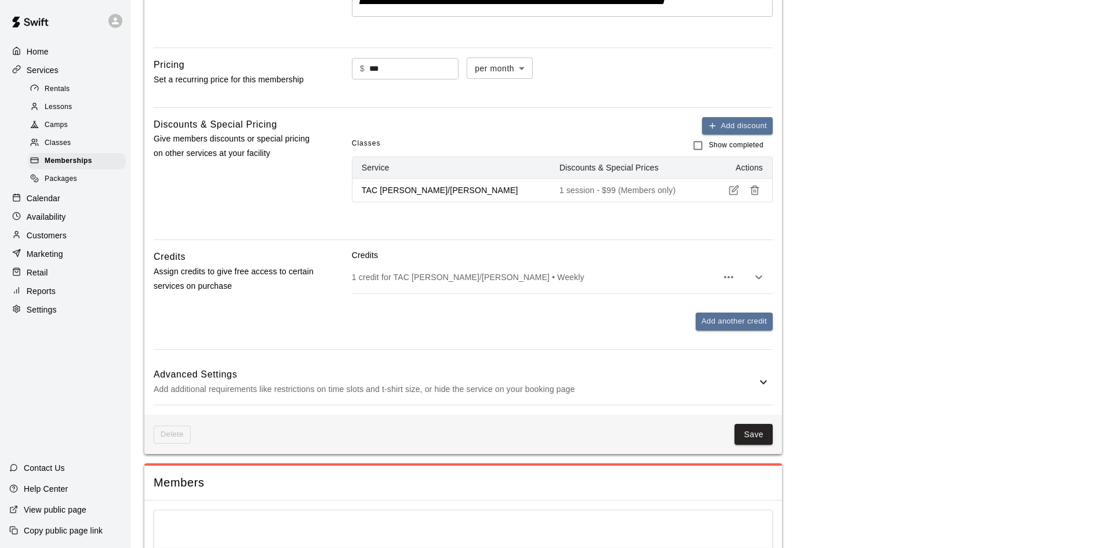
scroll to position [715, 0]
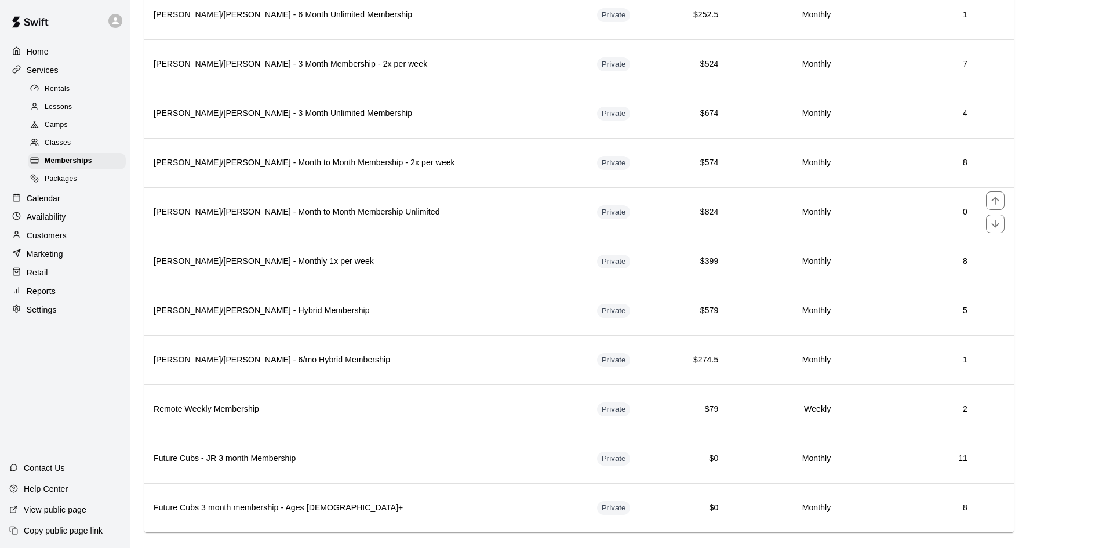
scroll to position [1504, 0]
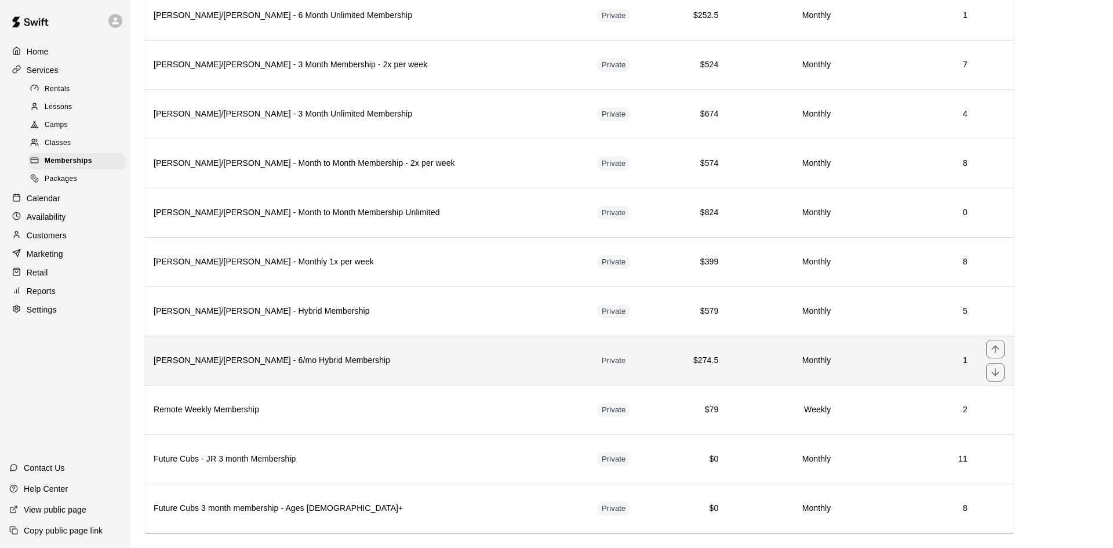
click at [427, 343] on th "Tom/Mike - 6/mo Hybrid Membership" at bounding box center [365, 360] width 443 height 49
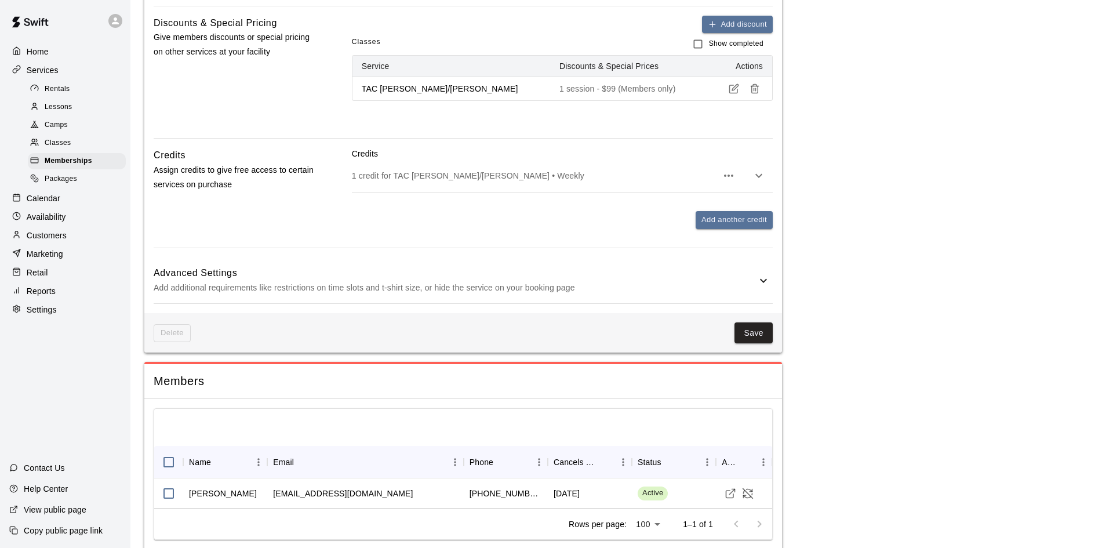
scroll to position [724, 0]
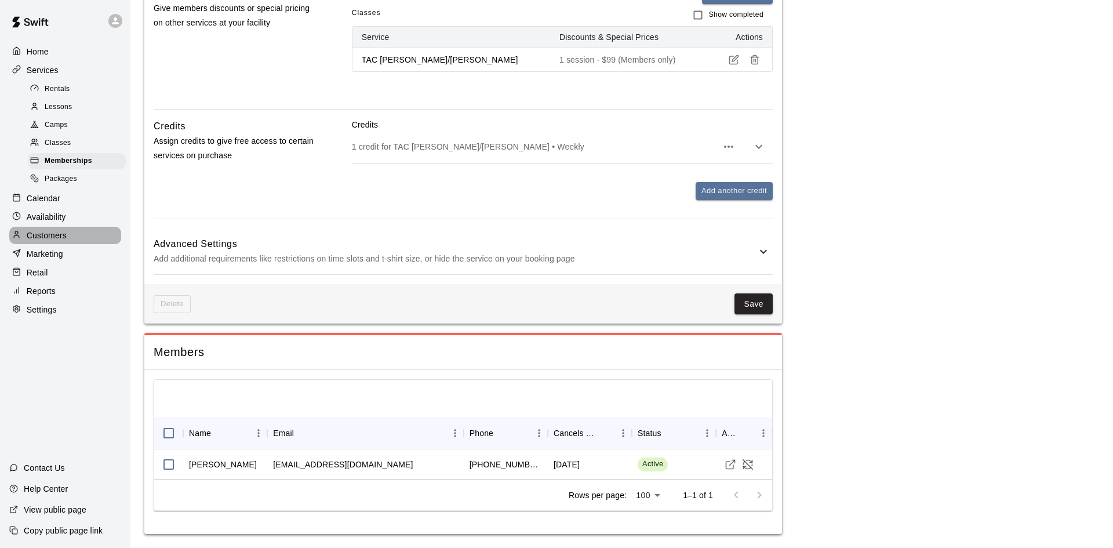
click at [43, 238] on p "Customers" at bounding box center [47, 236] width 40 height 12
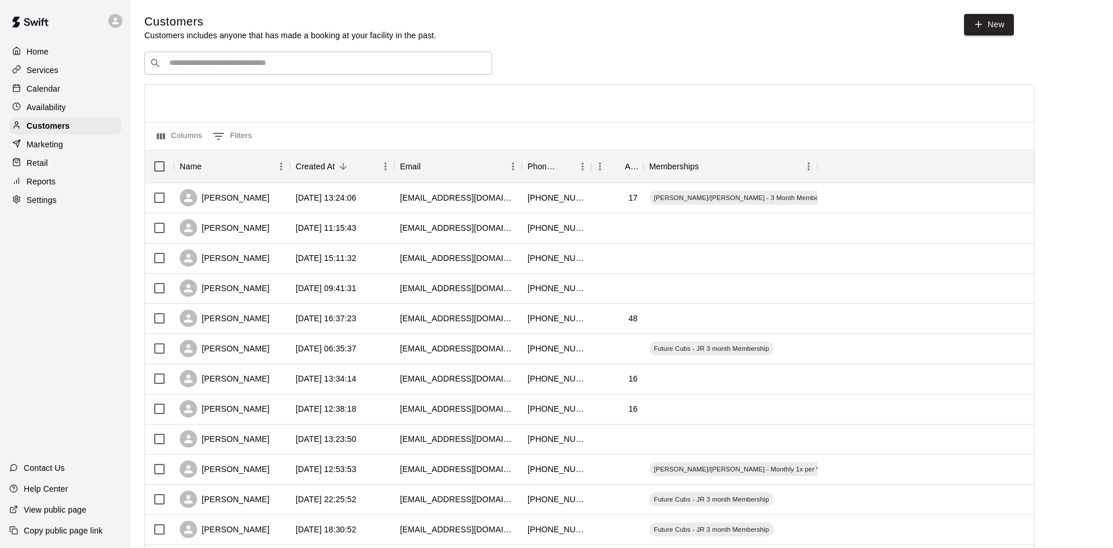
click at [221, 60] on input "Search customers by name or email" at bounding box center [326, 63] width 321 height 12
type input "******"
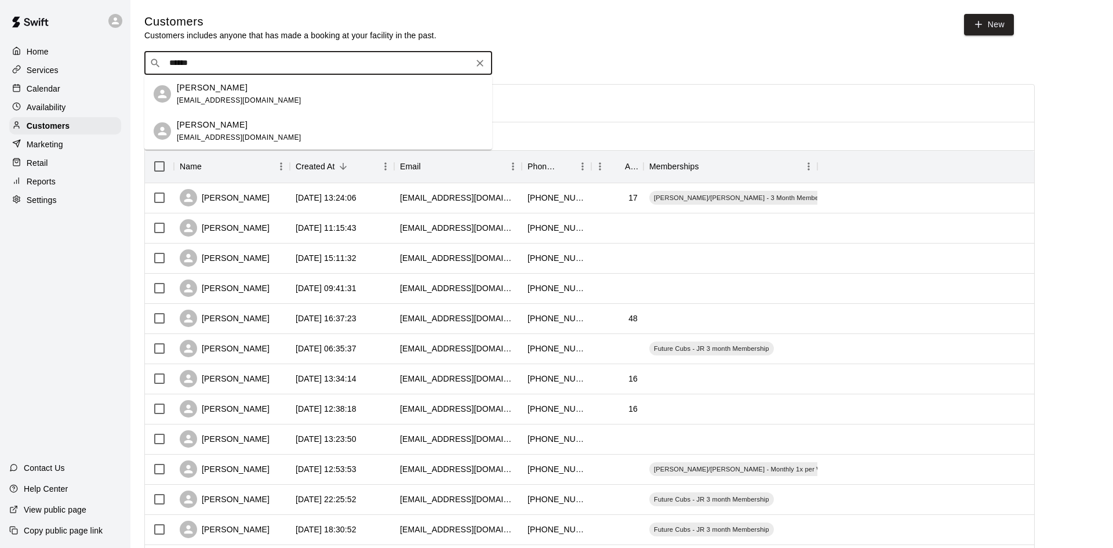
click at [215, 136] on span "smyocum@gmail.com" at bounding box center [239, 137] width 125 height 8
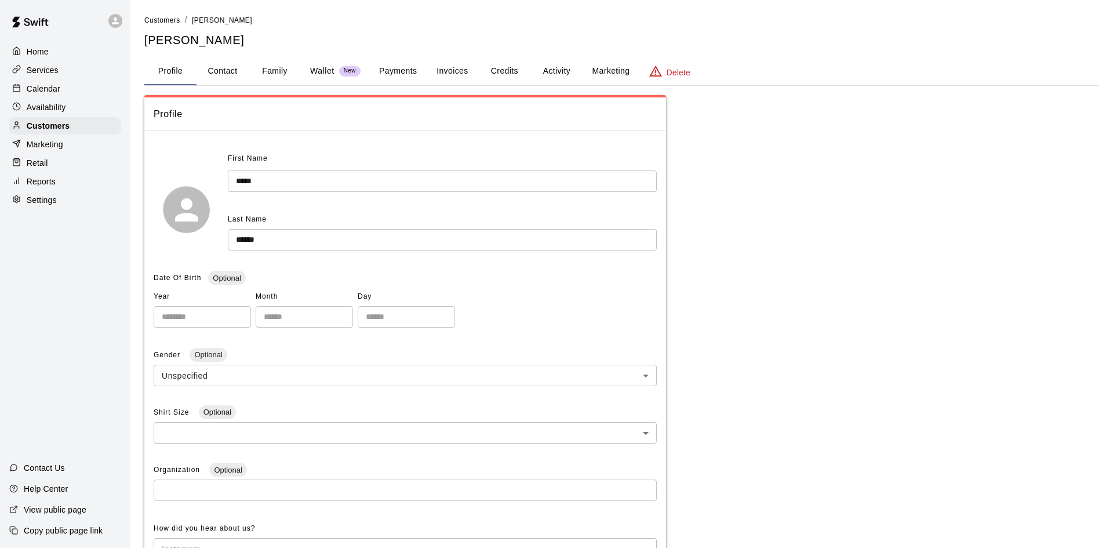
click at [563, 74] on button "Activity" at bounding box center [556, 71] width 52 height 28
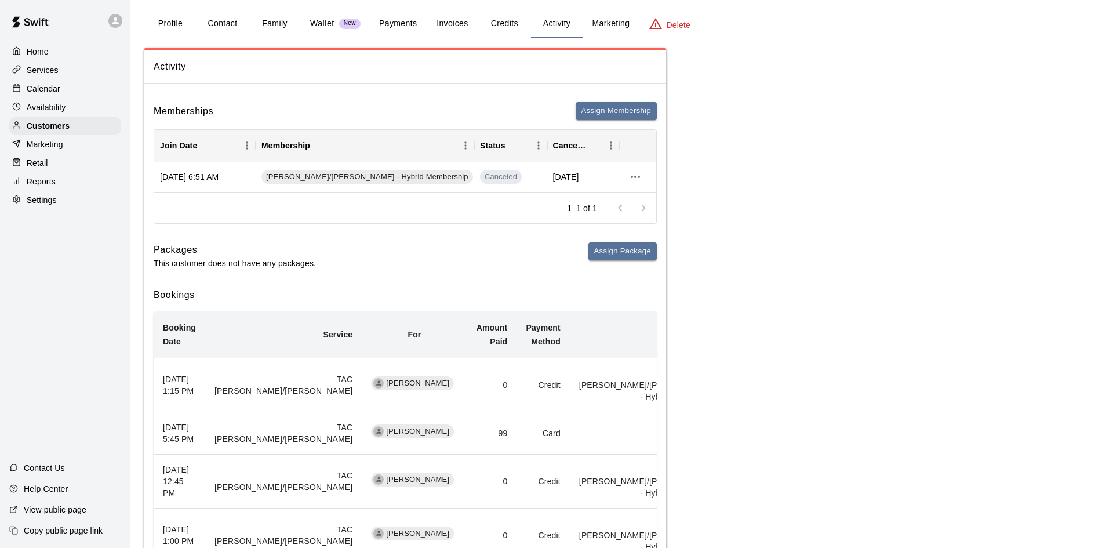
scroll to position [46, 0]
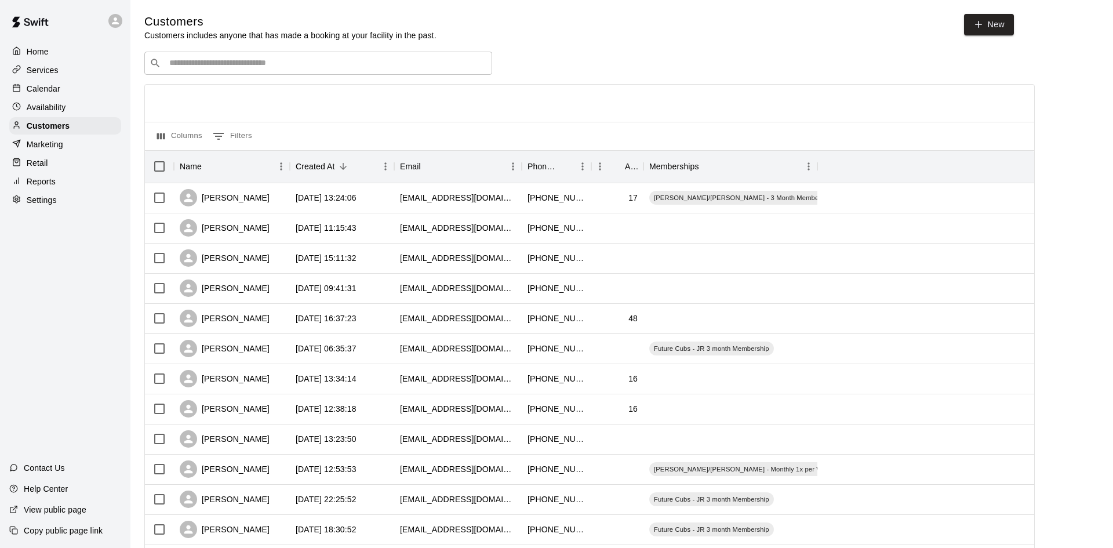
click at [63, 71] on div "Services" at bounding box center [65, 69] width 112 height 17
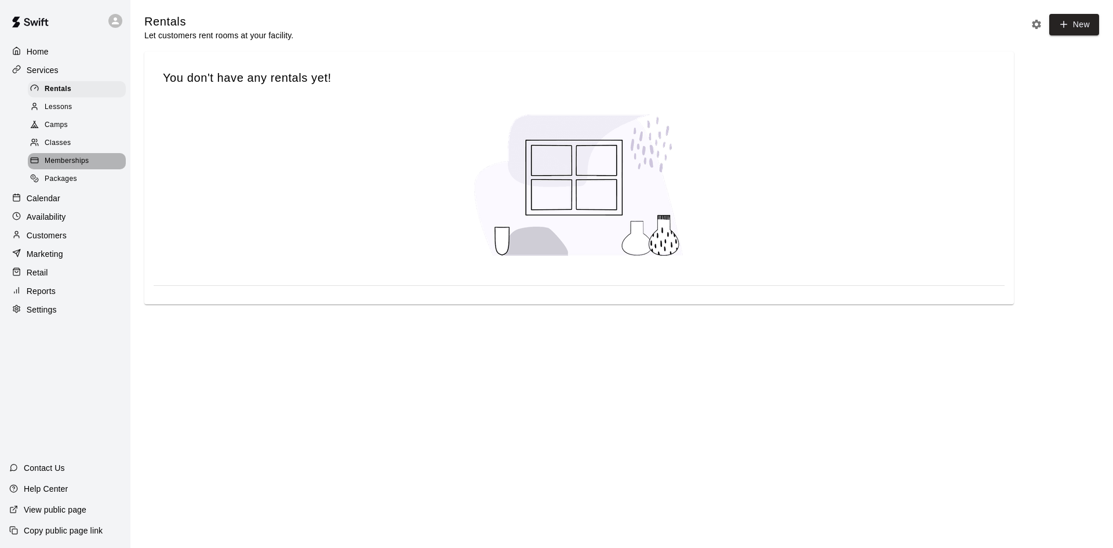
click at [97, 159] on div "Memberships" at bounding box center [77, 161] width 98 height 16
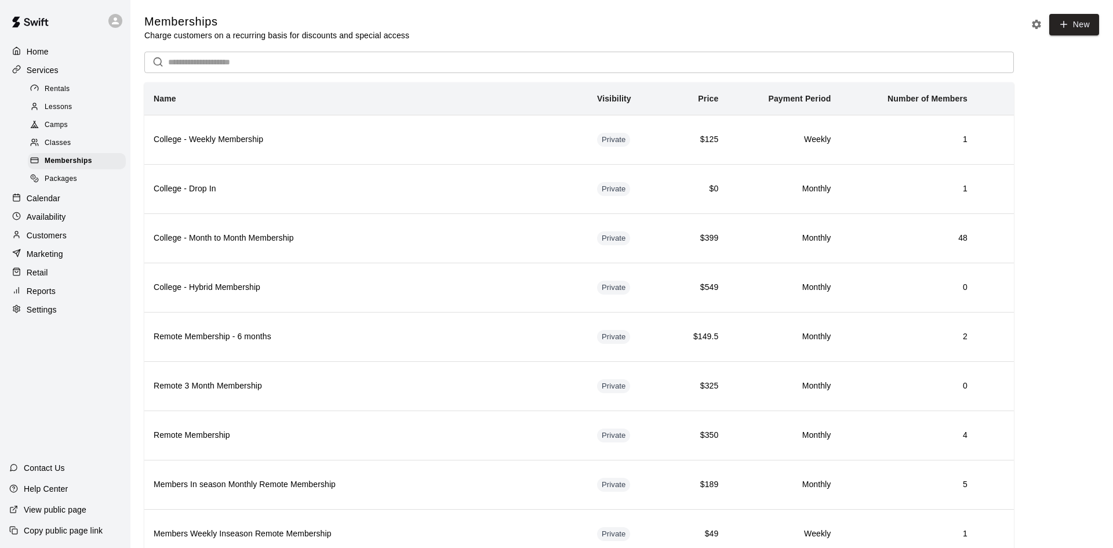
click at [216, 69] on input "text" at bounding box center [591, 62] width 846 height 21
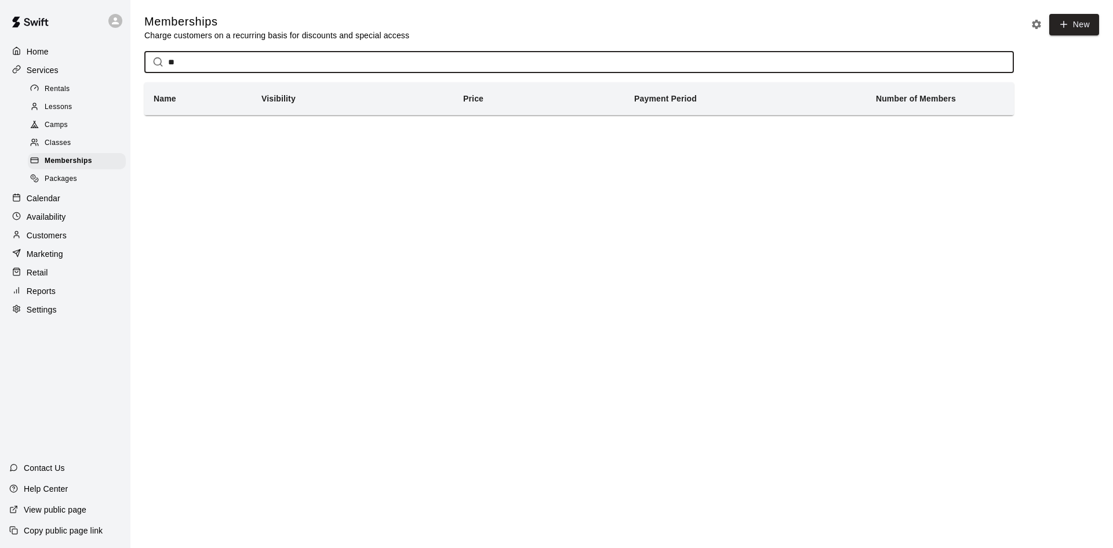
type input "*"
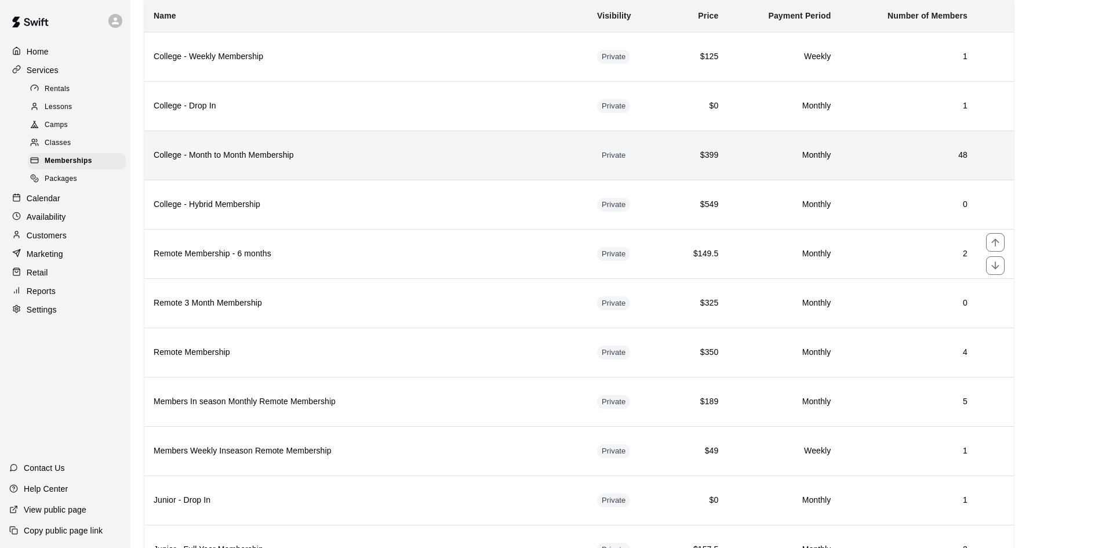
scroll to position [84, 0]
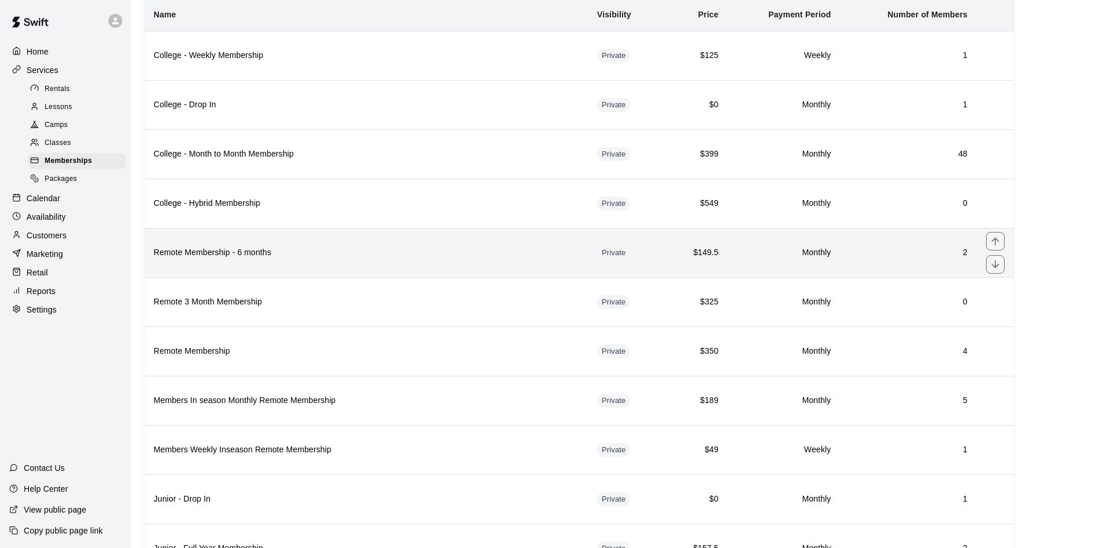
click at [358, 249] on h6 "Remote Membership - 6 months" at bounding box center [366, 252] width 425 height 13
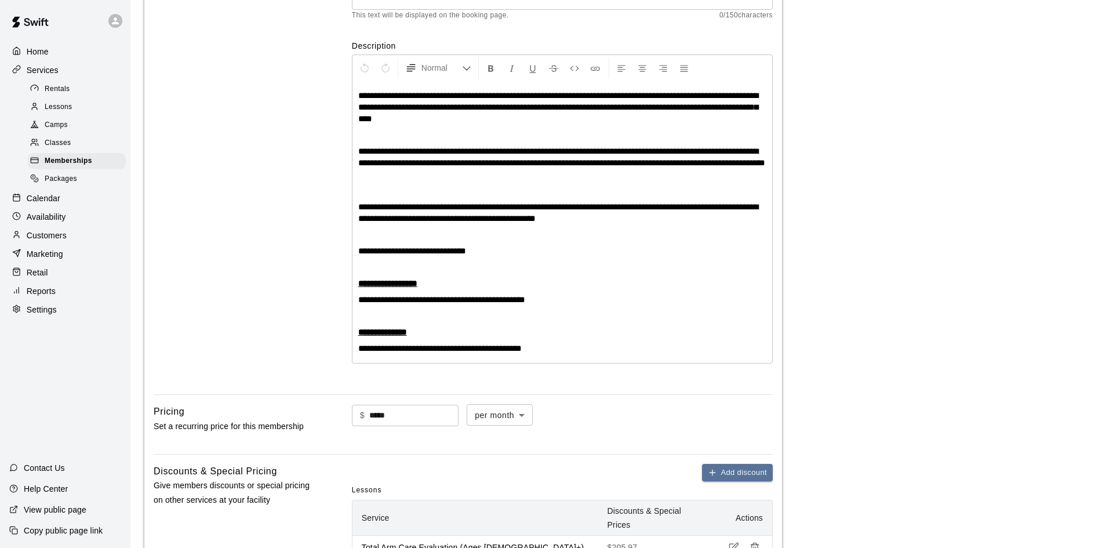
scroll to position [192, 0]
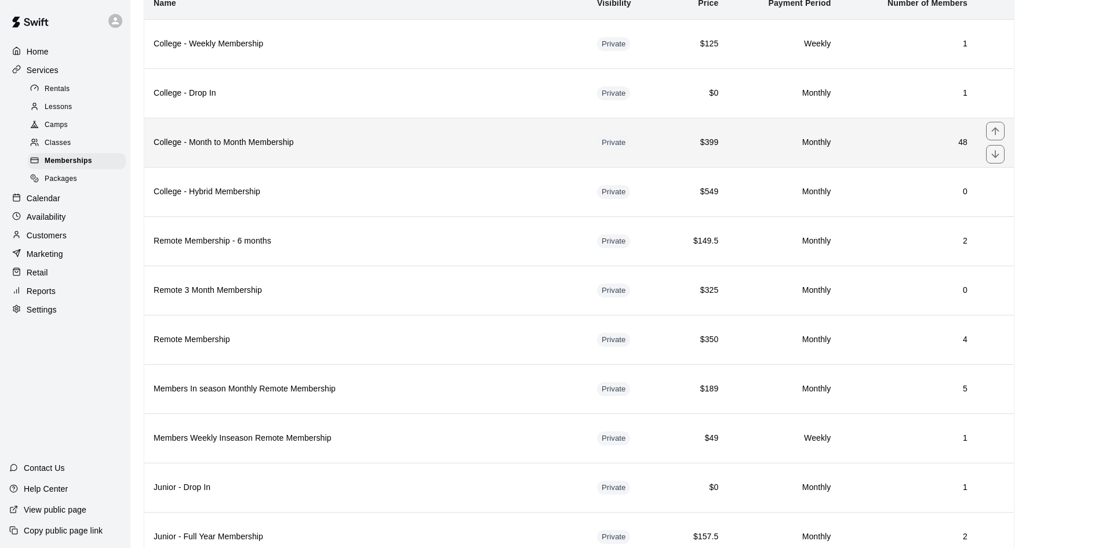
scroll to position [125, 0]
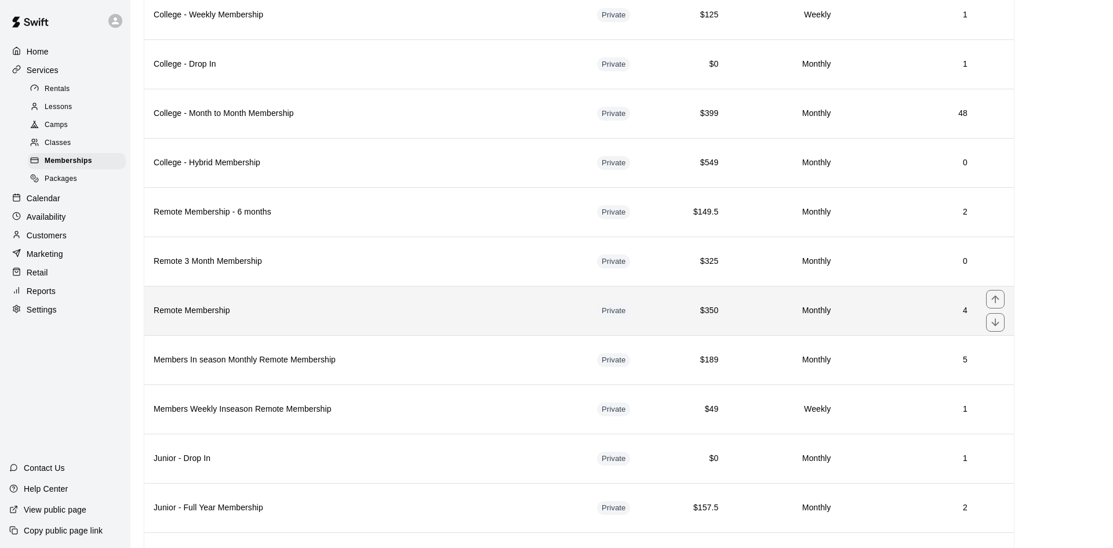
click at [269, 328] on th "Remote Membership" at bounding box center [365, 310] width 443 height 49
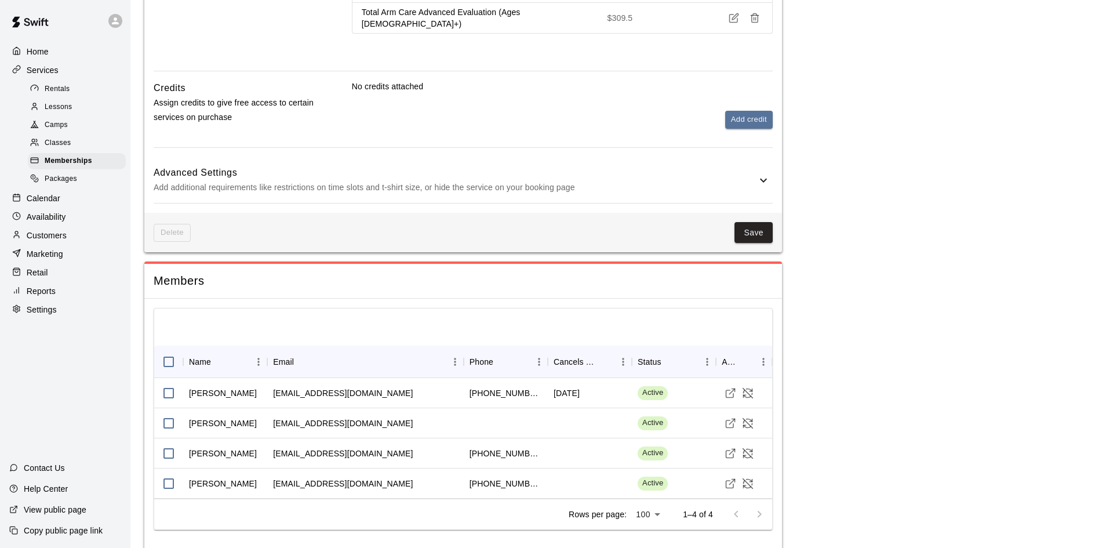
scroll to position [681, 0]
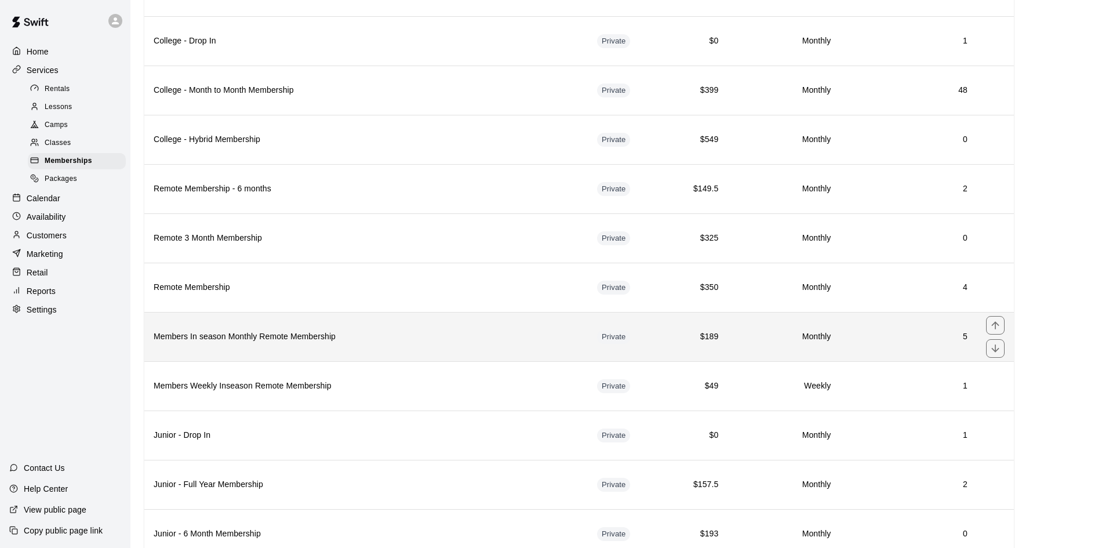
scroll to position [152, 0]
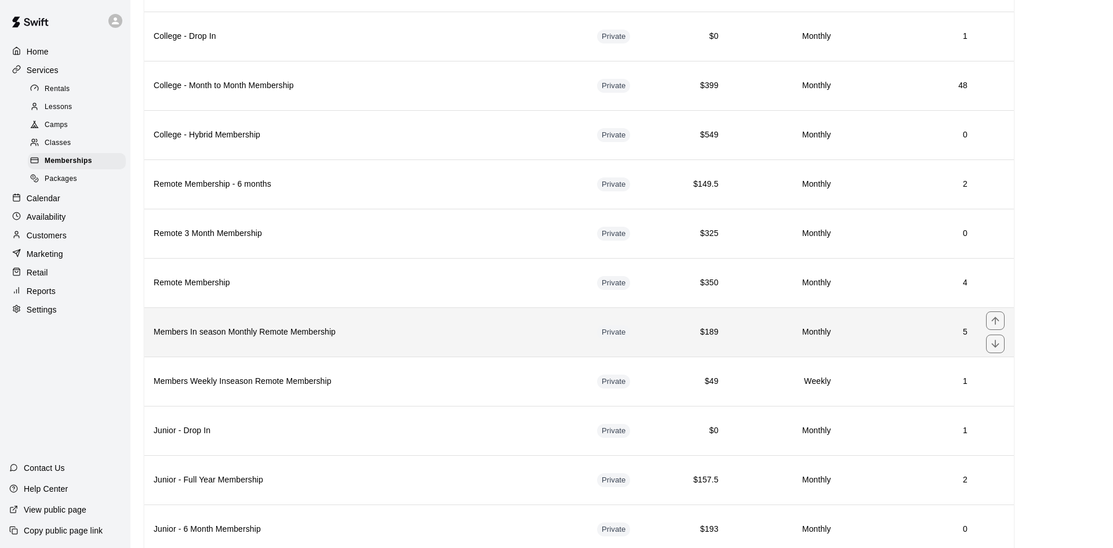
click at [321, 339] on th "Members In season Monthly Remote Membership" at bounding box center [365, 331] width 443 height 49
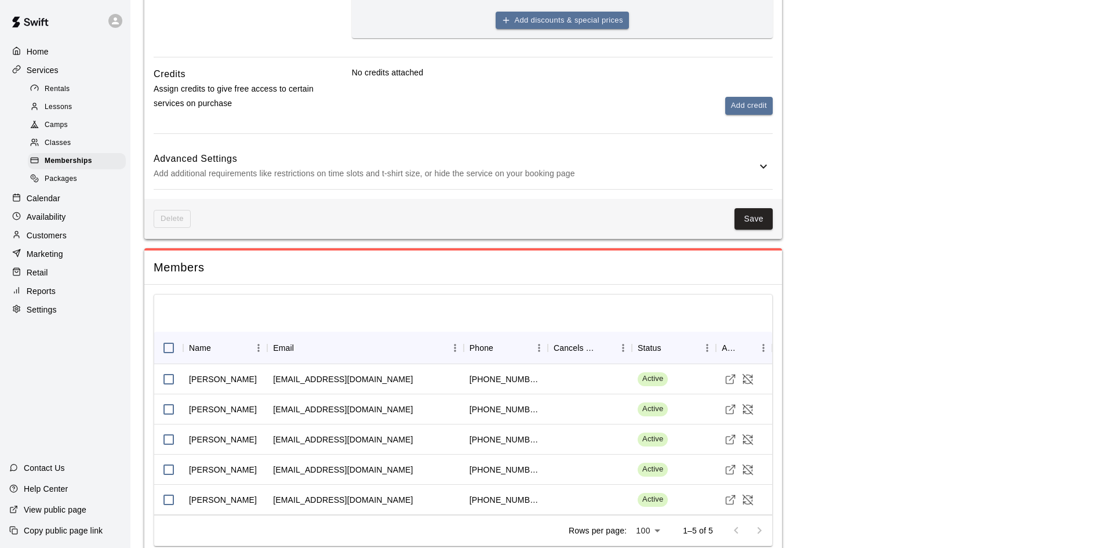
scroll to position [647, 0]
click at [321, 331] on div at bounding box center [463, 312] width 618 height 37
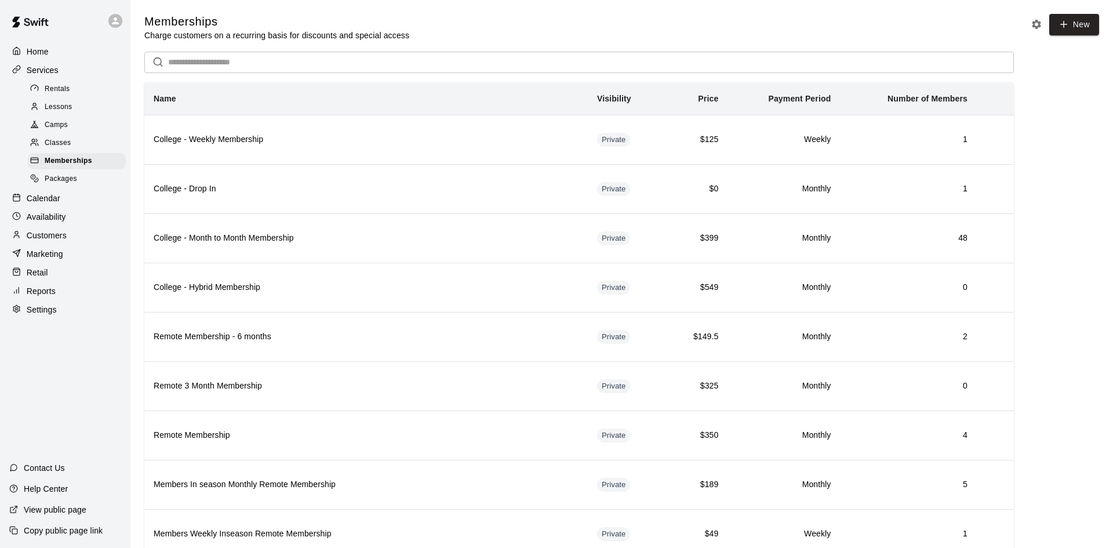
click at [67, 239] on div "Customers" at bounding box center [65, 235] width 112 height 17
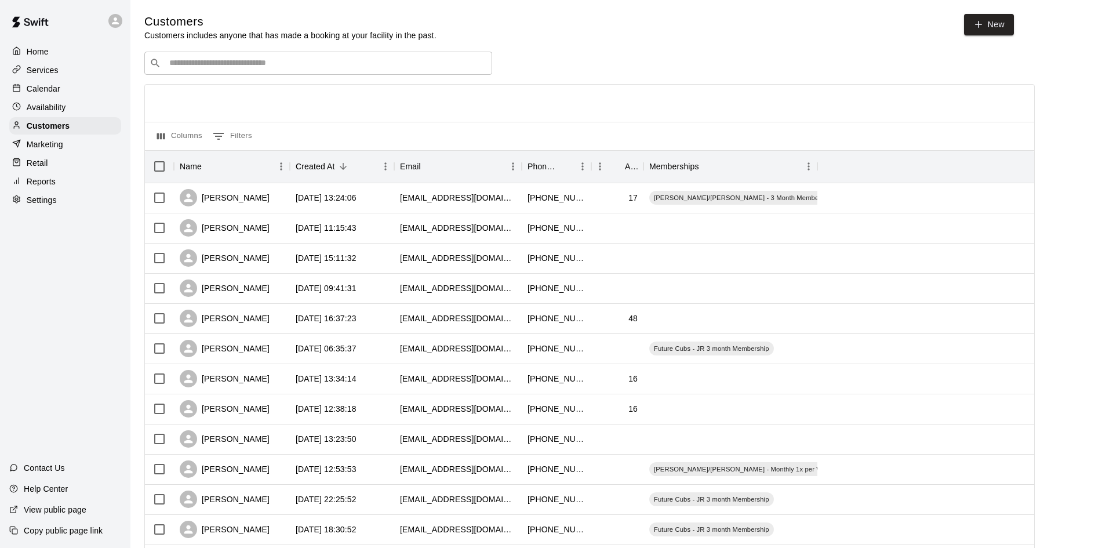
click at [232, 58] on input "Search customers by name or email" at bounding box center [326, 63] width 321 height 12
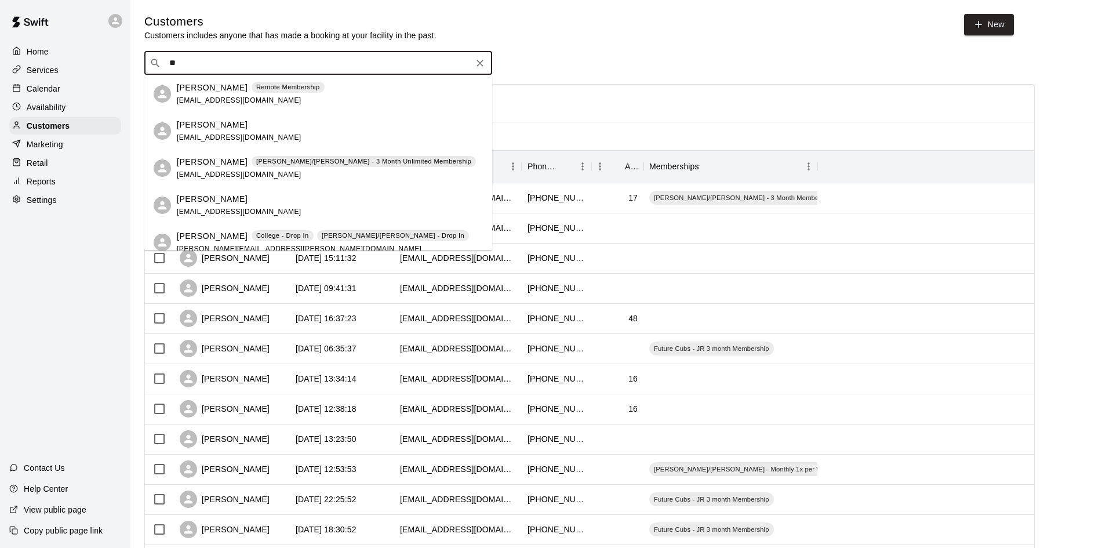
type input "*"
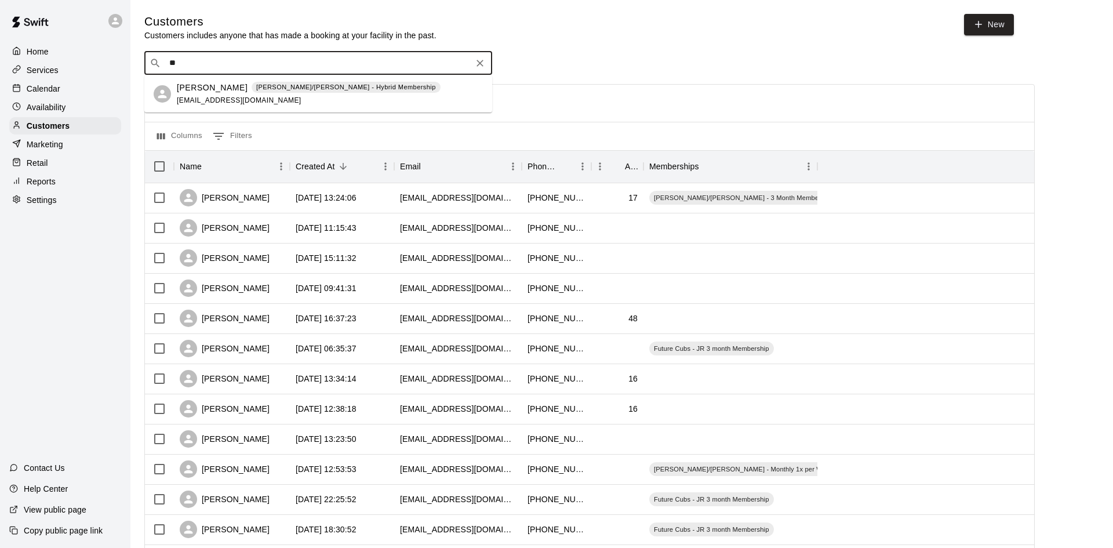
type input "*"
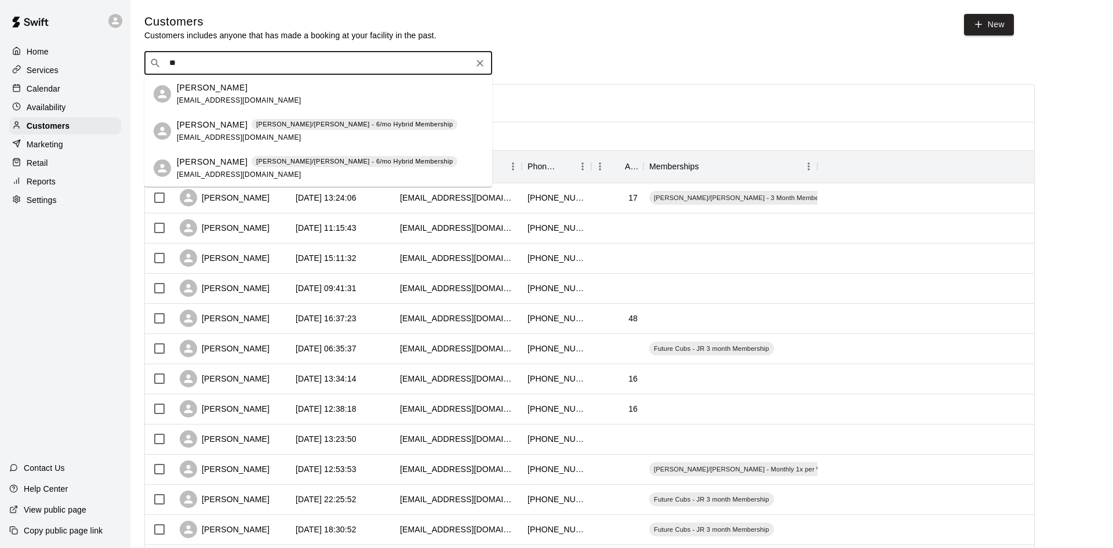
type input "*"
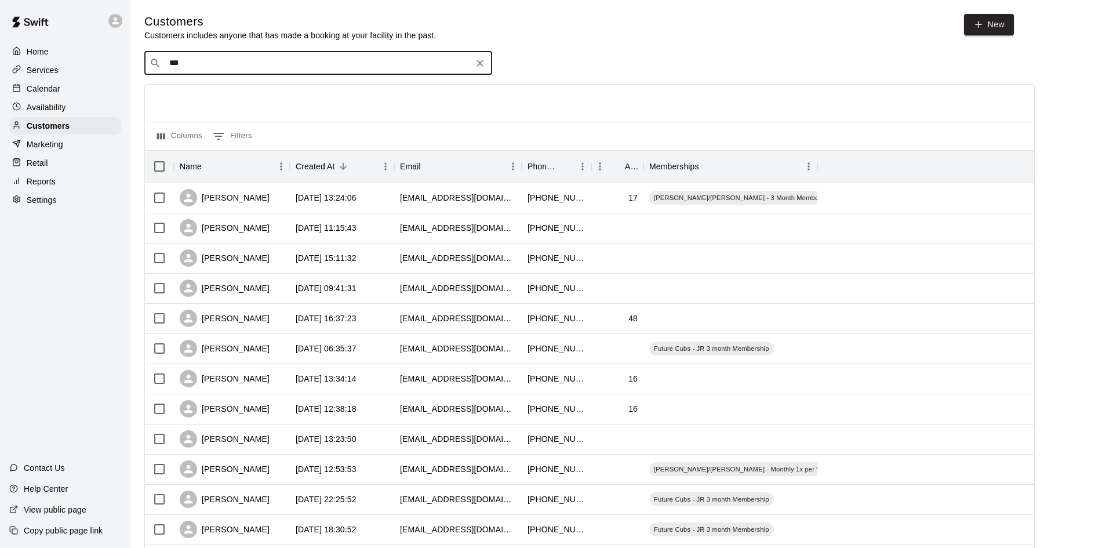
type input "****"
click at [249, 101] on span "christianaddotta10@gmail.com" at bounding box center [239, 100] width 125 height 8
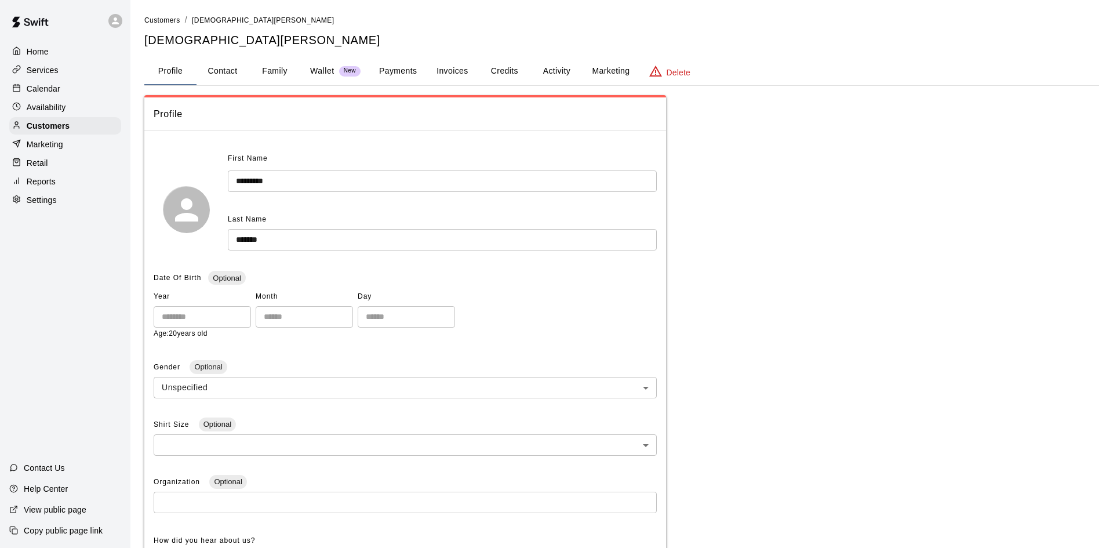
click at [549, 71] on button "Activity" at bounding box center [556, 71] width 52 height 28
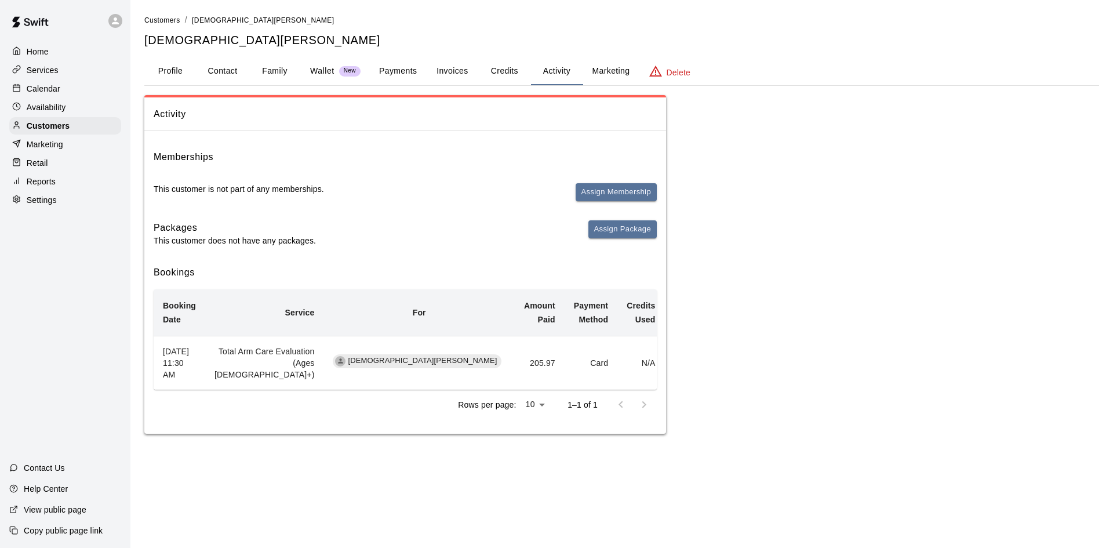
click at [164, 71] on button "Profile" at bounding box center [170, 71] width 52 height 28
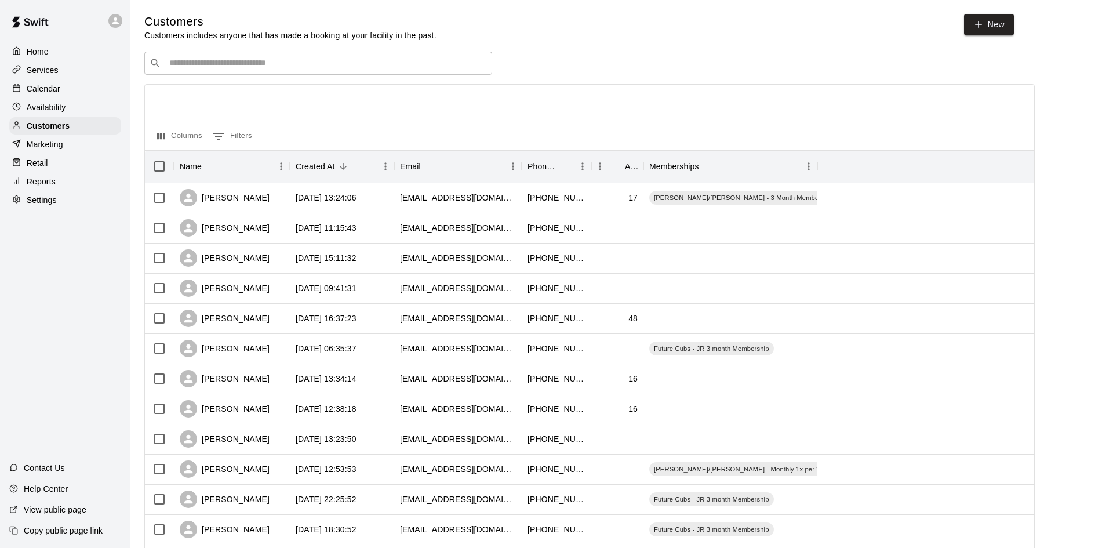
click at [251, 70] on div "​ ​" at bounding box center [318, 63] width 348 height 23
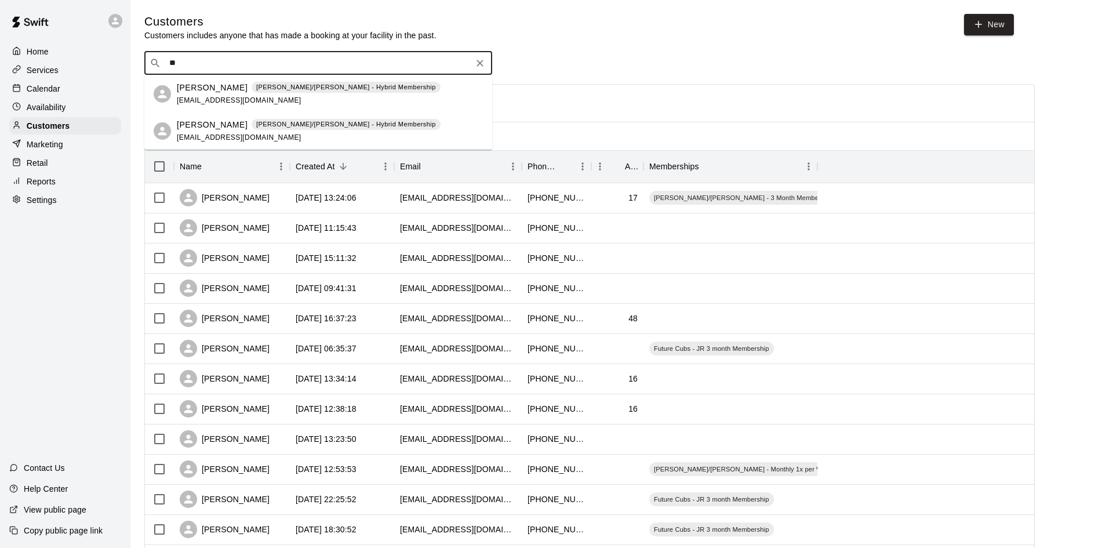
type input "*"
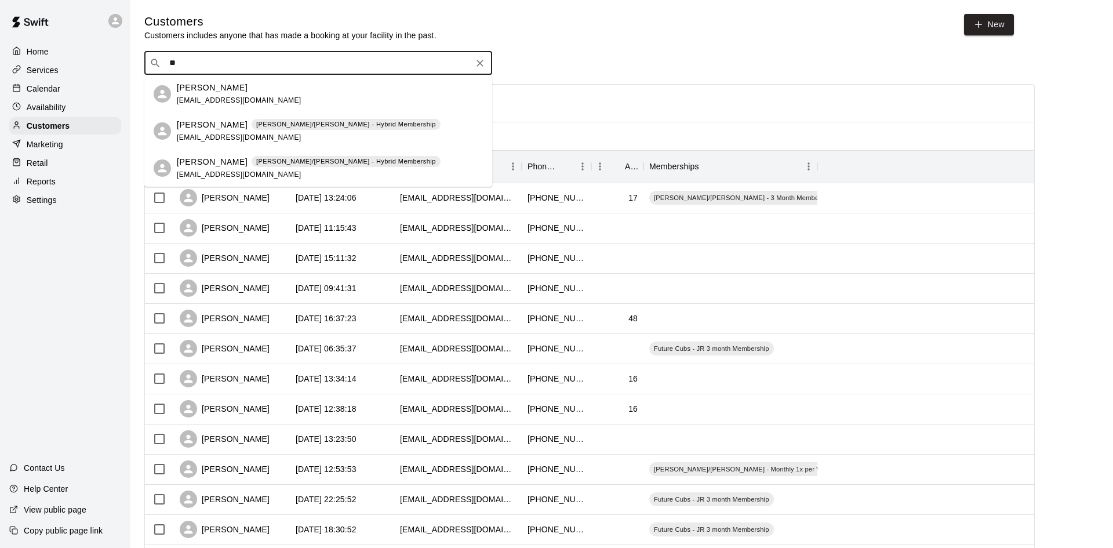
type input "*"
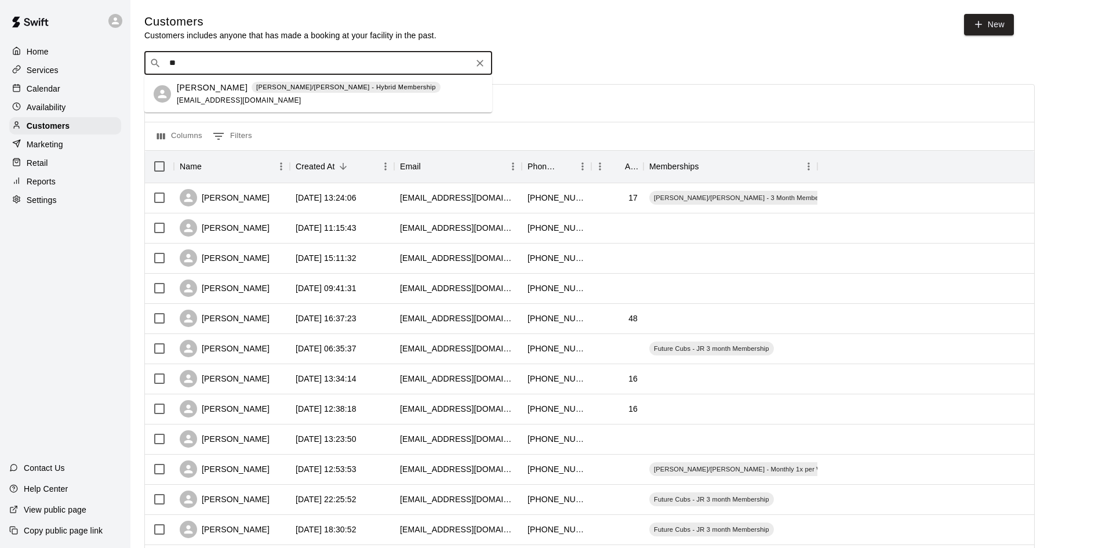
type input "*"
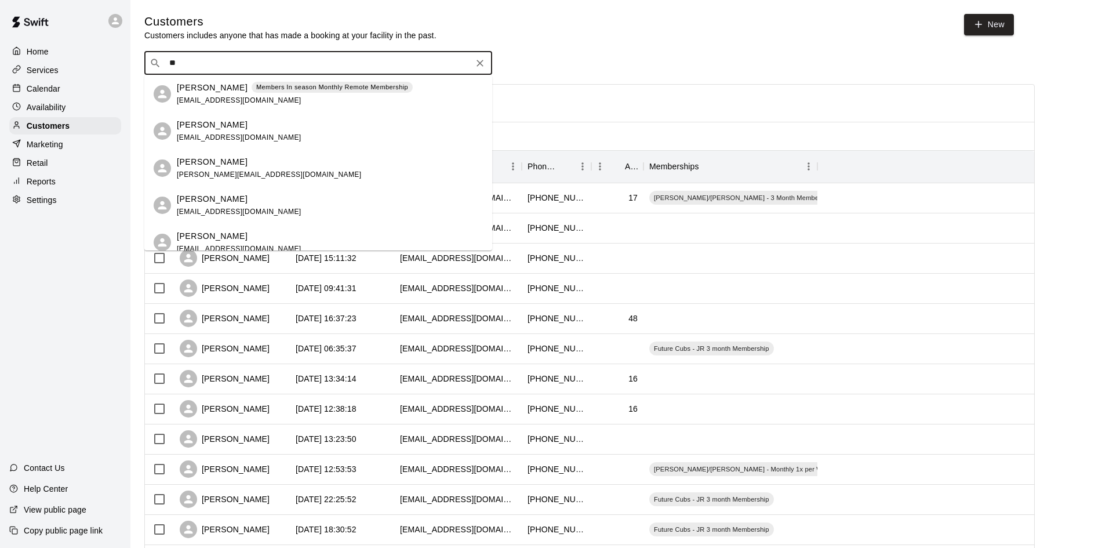
type input "*"
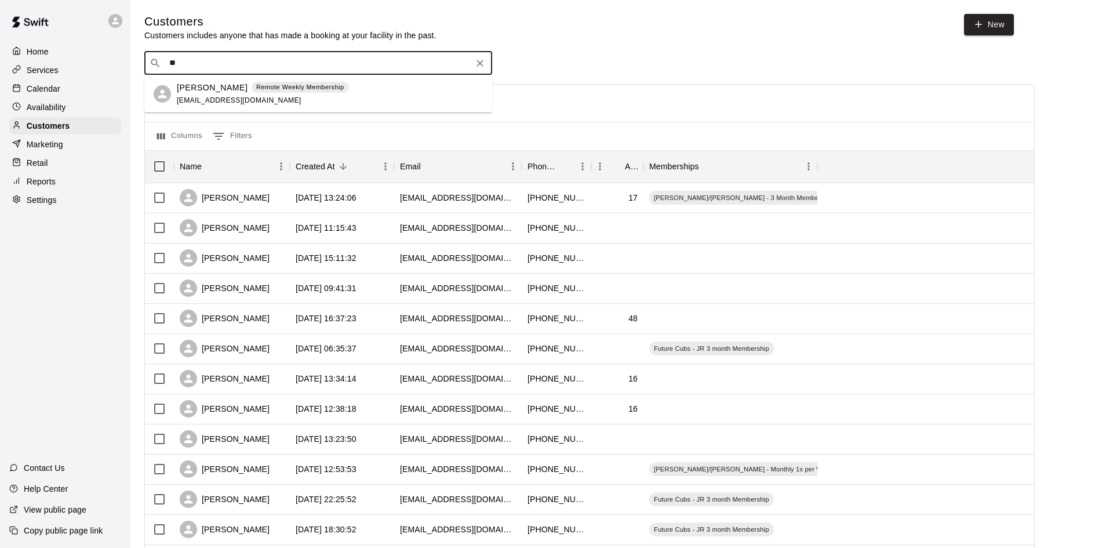
type input "*"
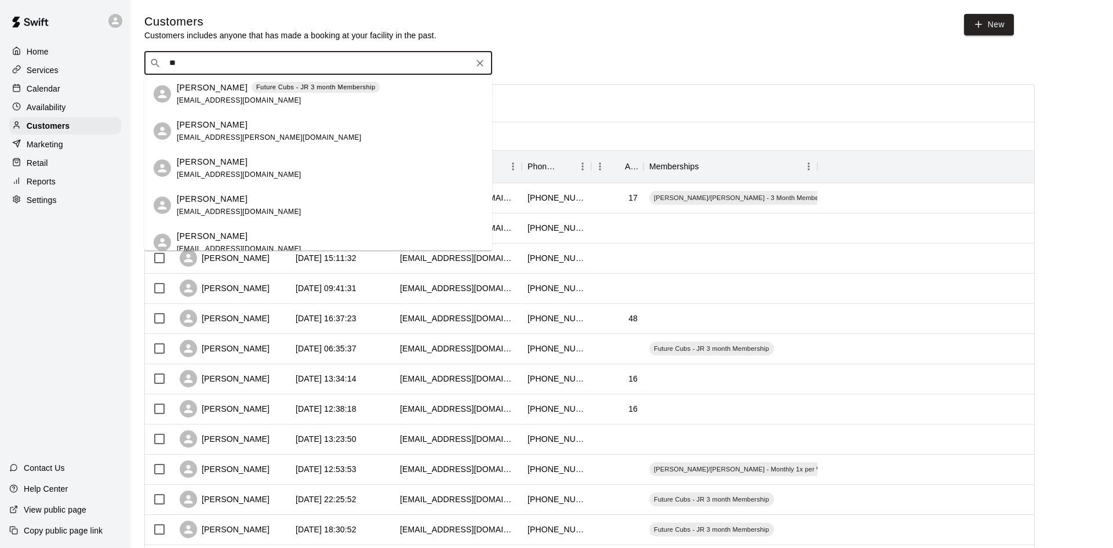
type input "*"
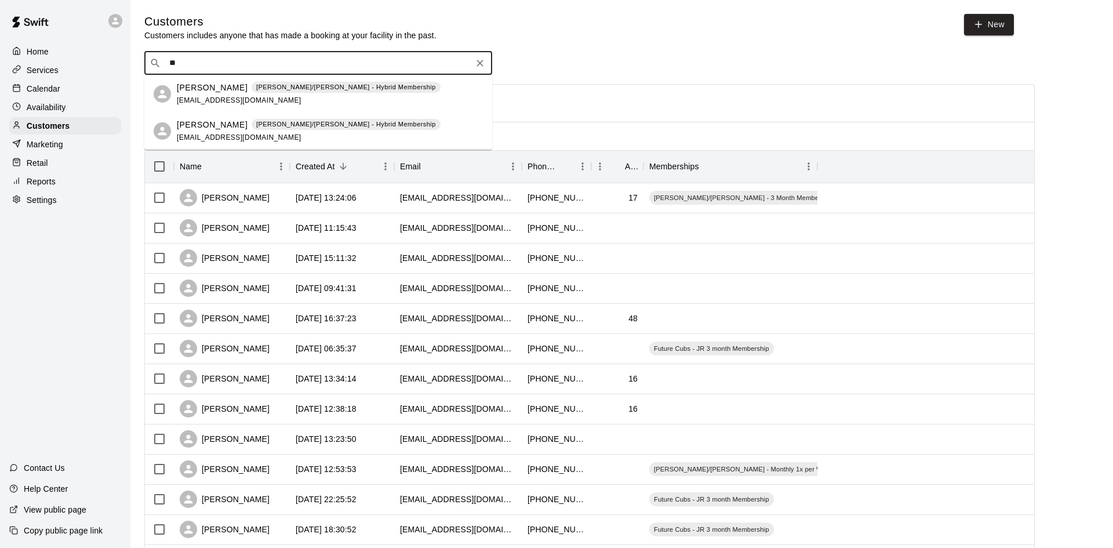
type input "*"
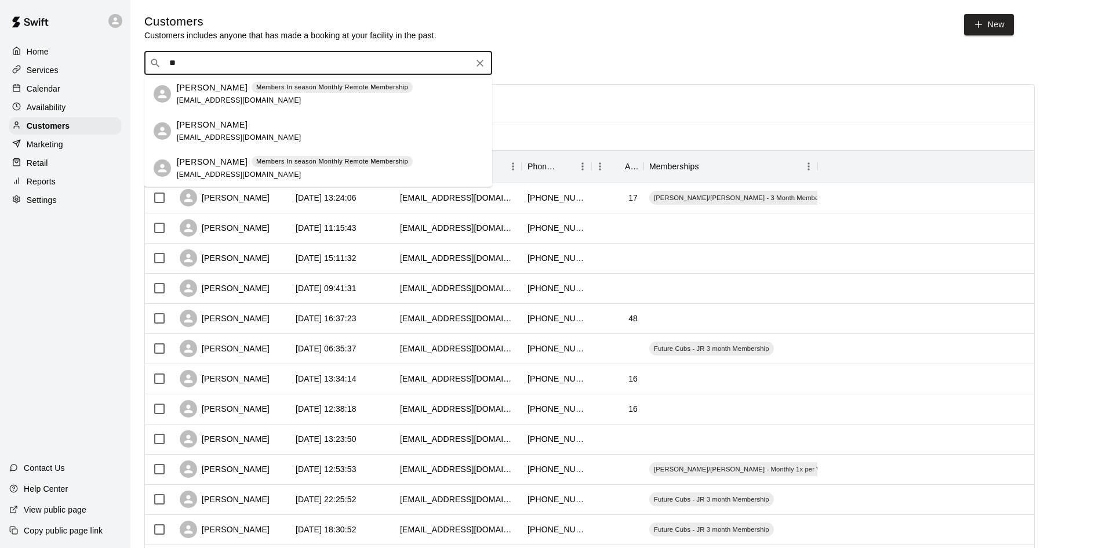
type input "*"
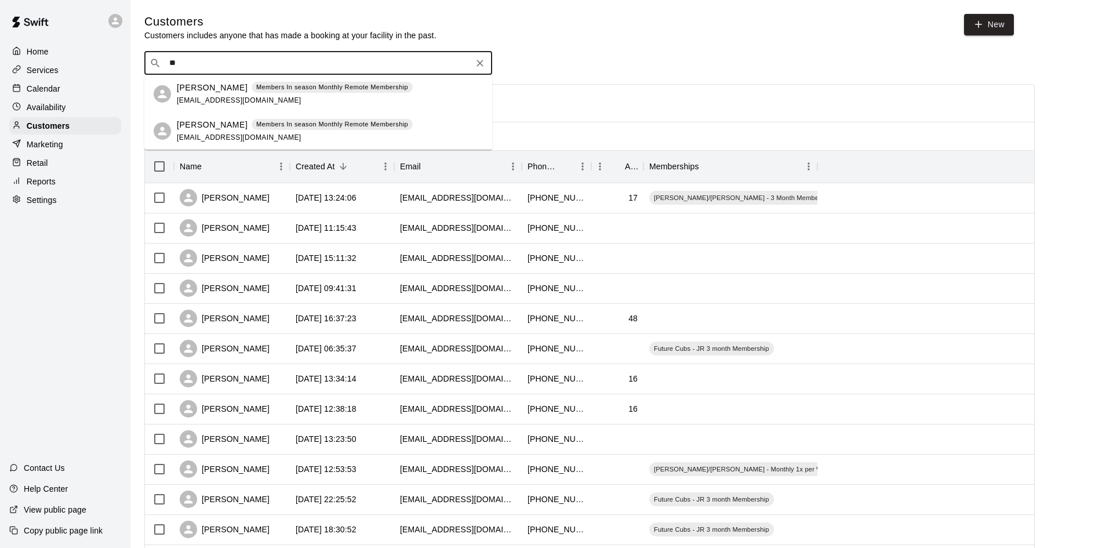
type input "*"
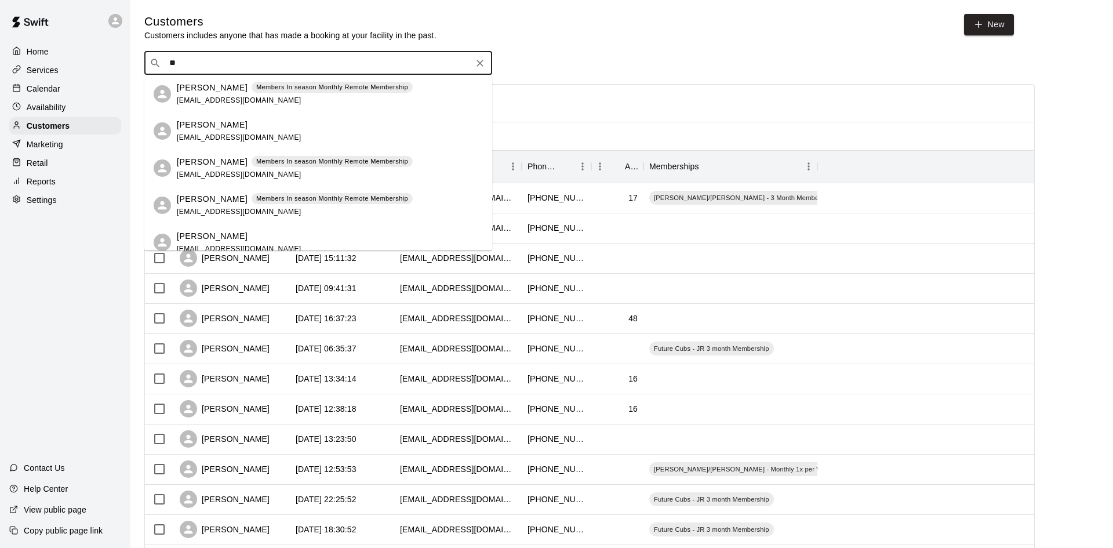
type input "*"
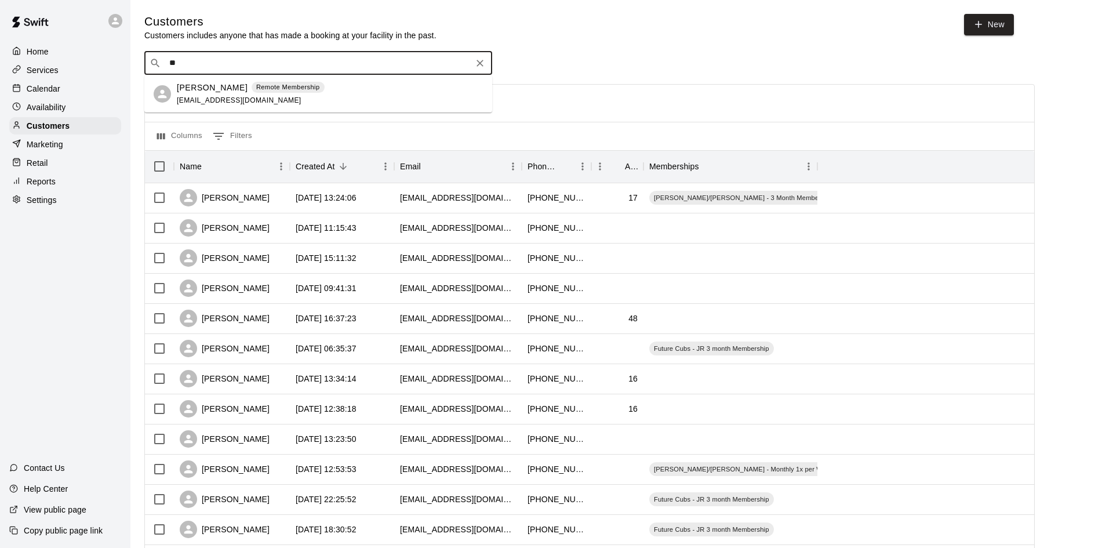
type input "*"
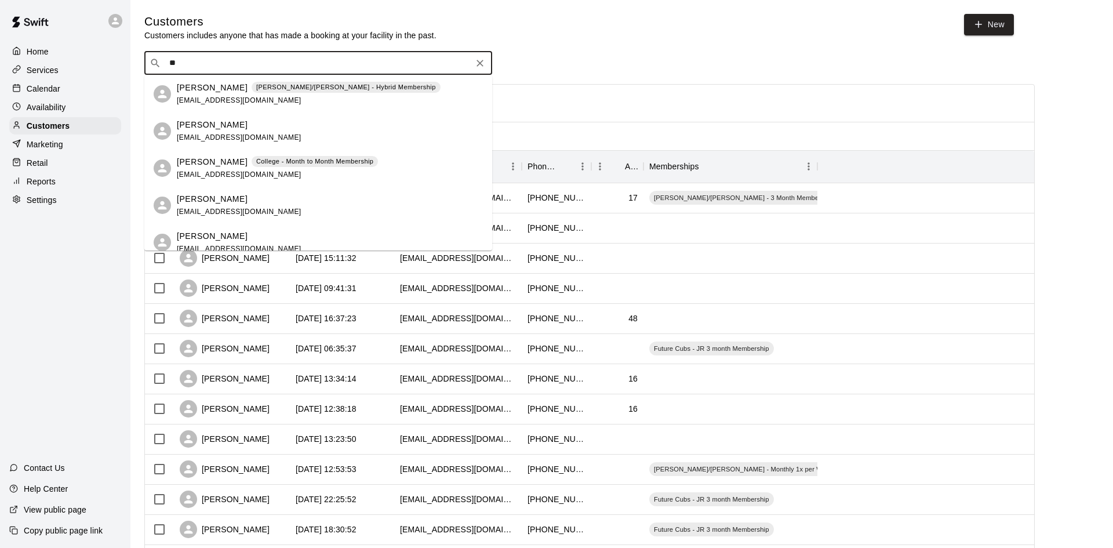
type input "*"
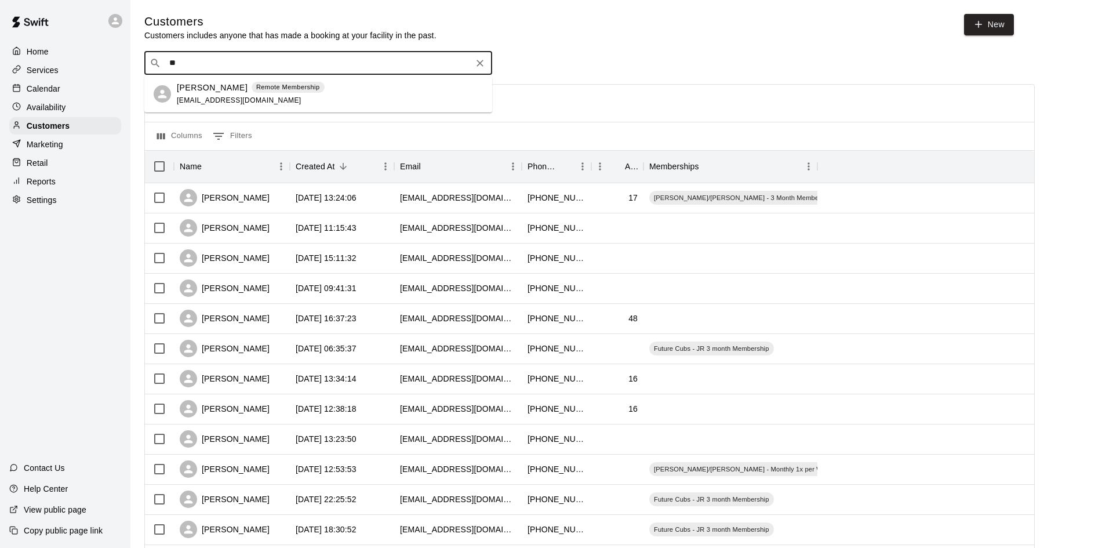
type input "*"
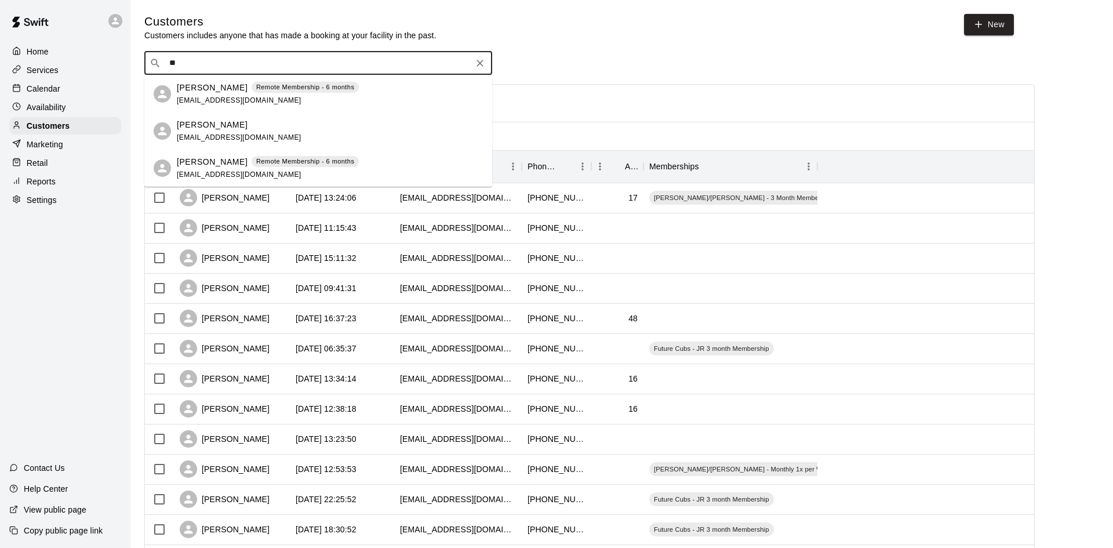
type input "*"
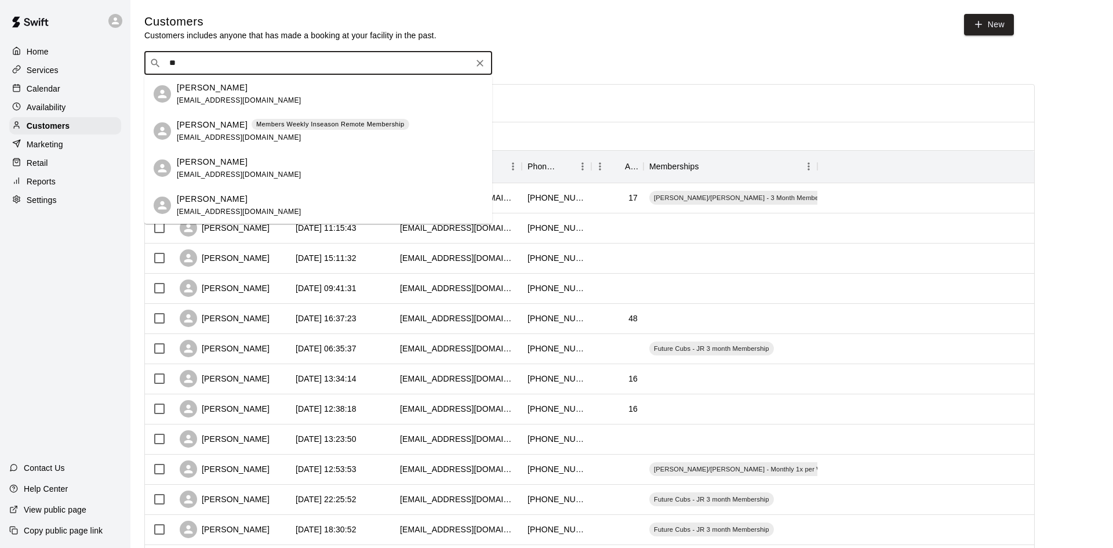
type input "*"
